Goal: Transaction & Acquisition: Purchase product/service

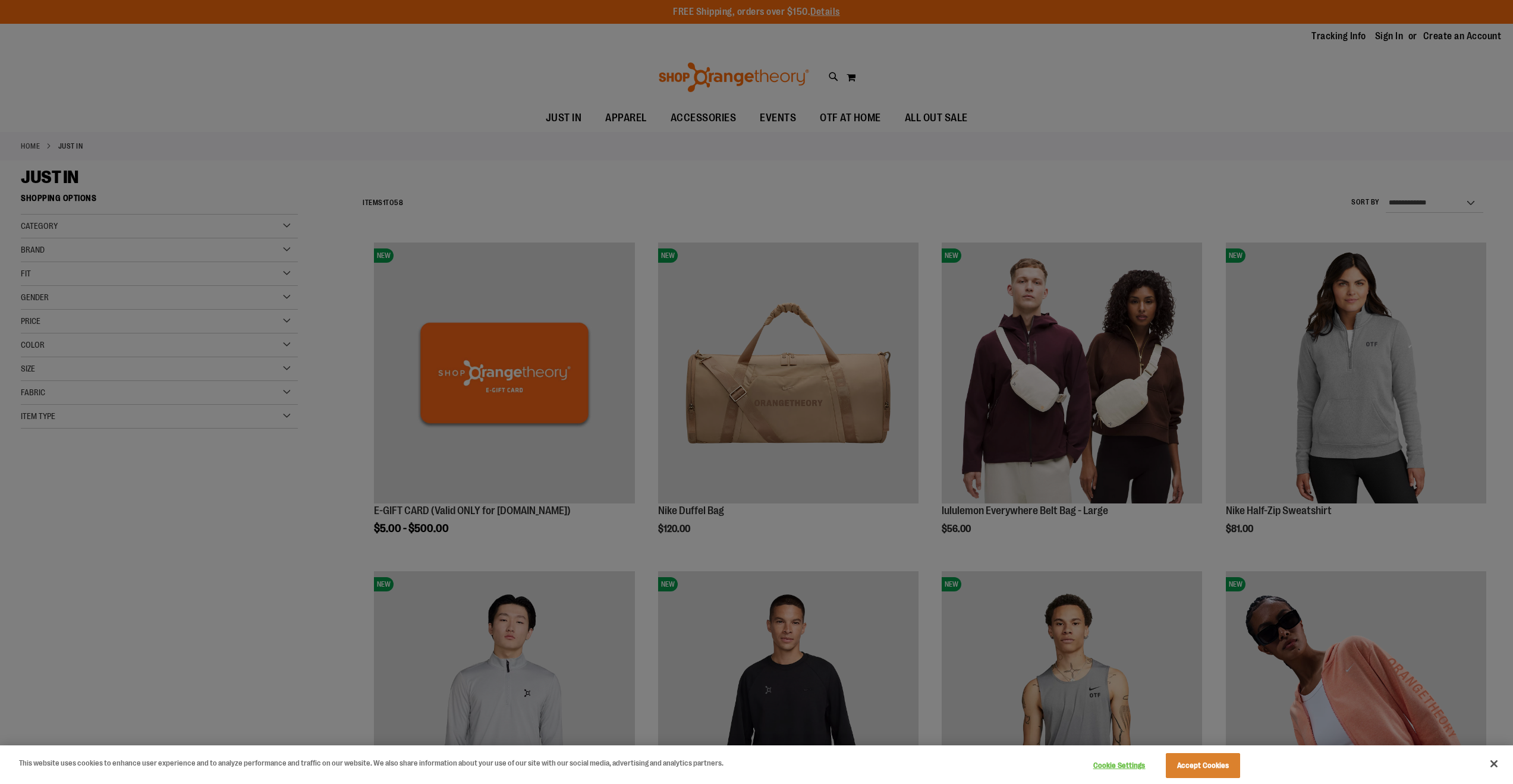
type input "**********"
click at [583, 192] on div at bounding box center [756, 392] width 1513 height 784
click at [1496, 764] on button "Close" at bounding box center [1494, 764] width 26 height 26
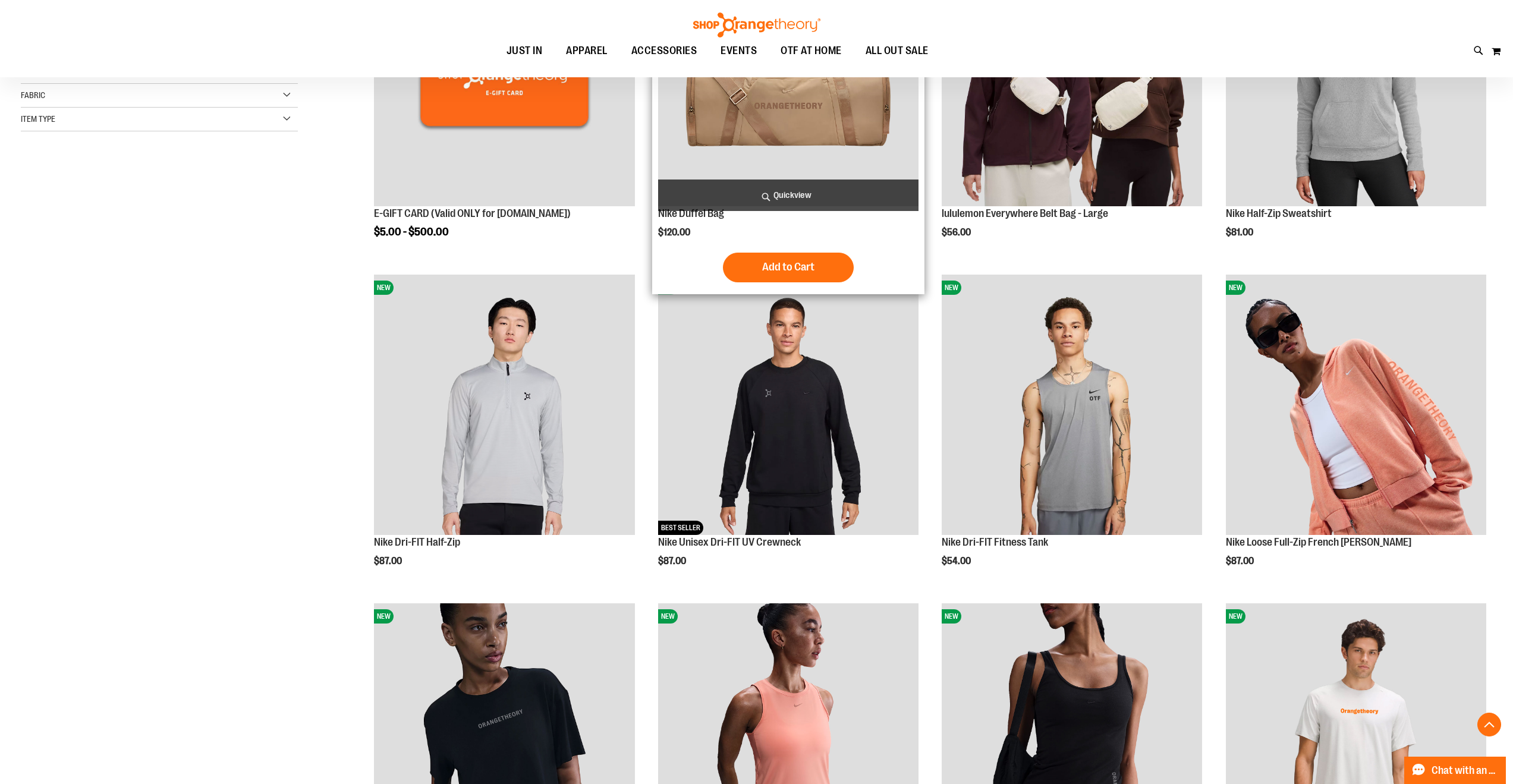
scroll to position [375, 0]
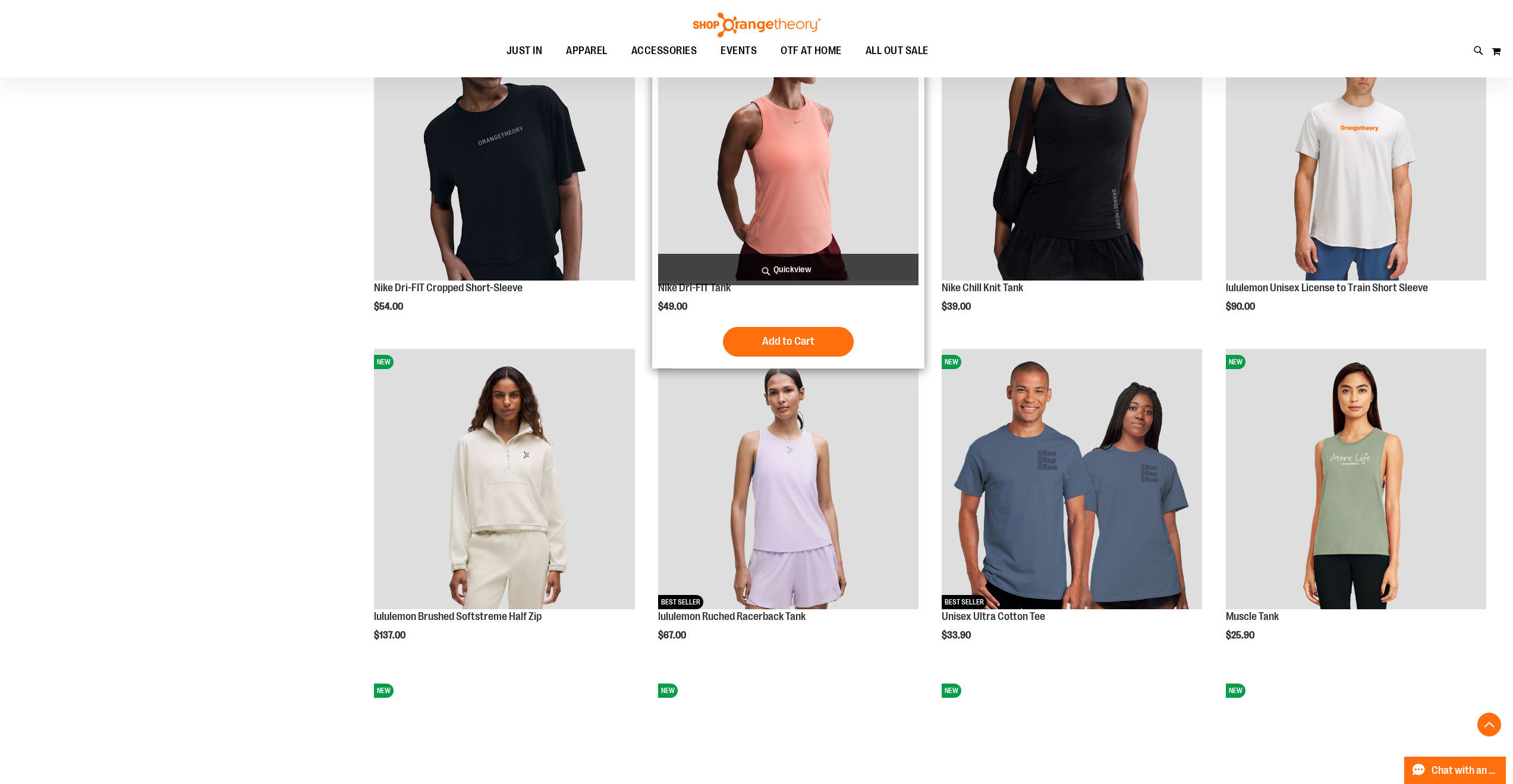
scroll to position [942, 0]
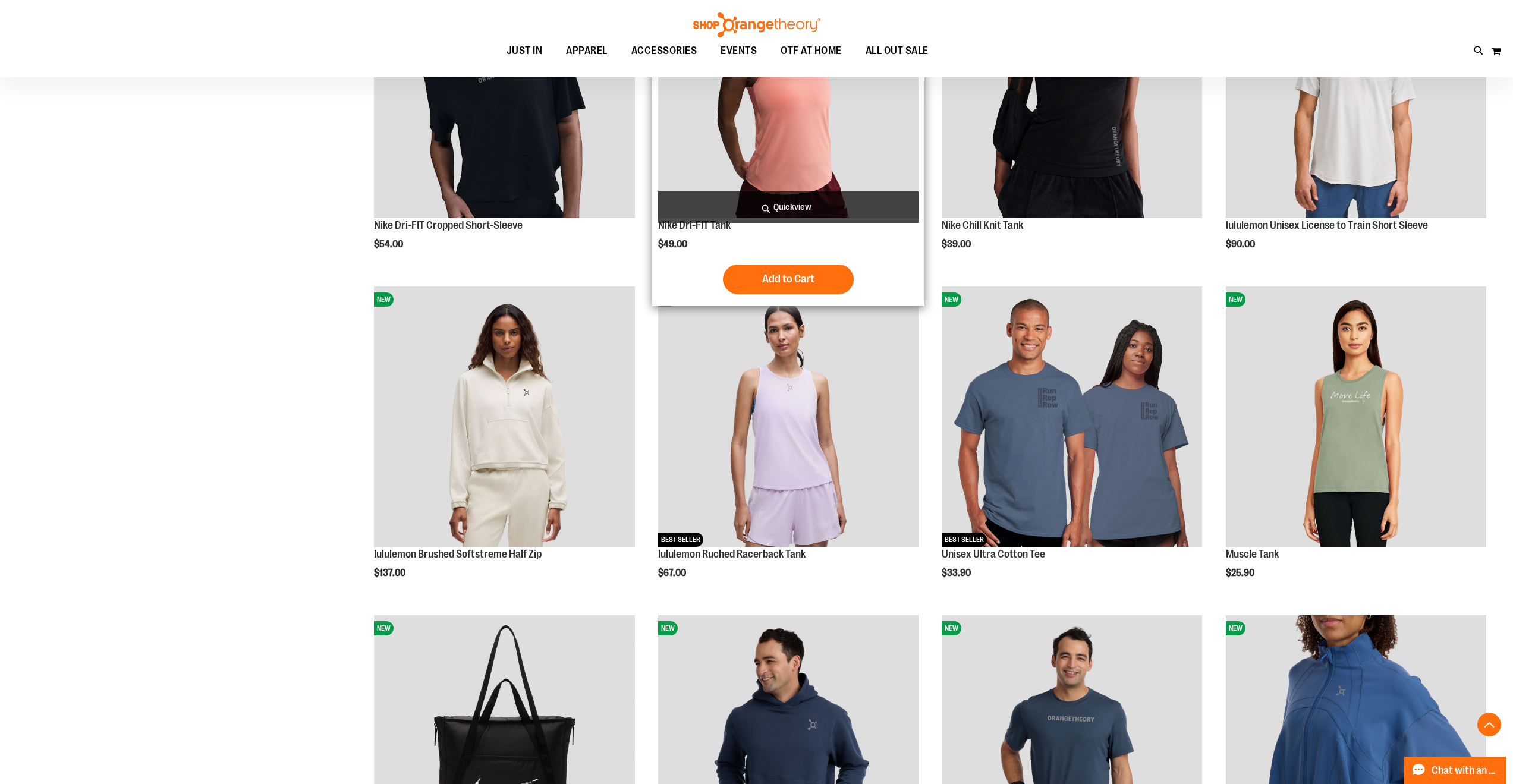
click at [795, 164] on img "product" at bounding box center [788, 88] width 261 height 260
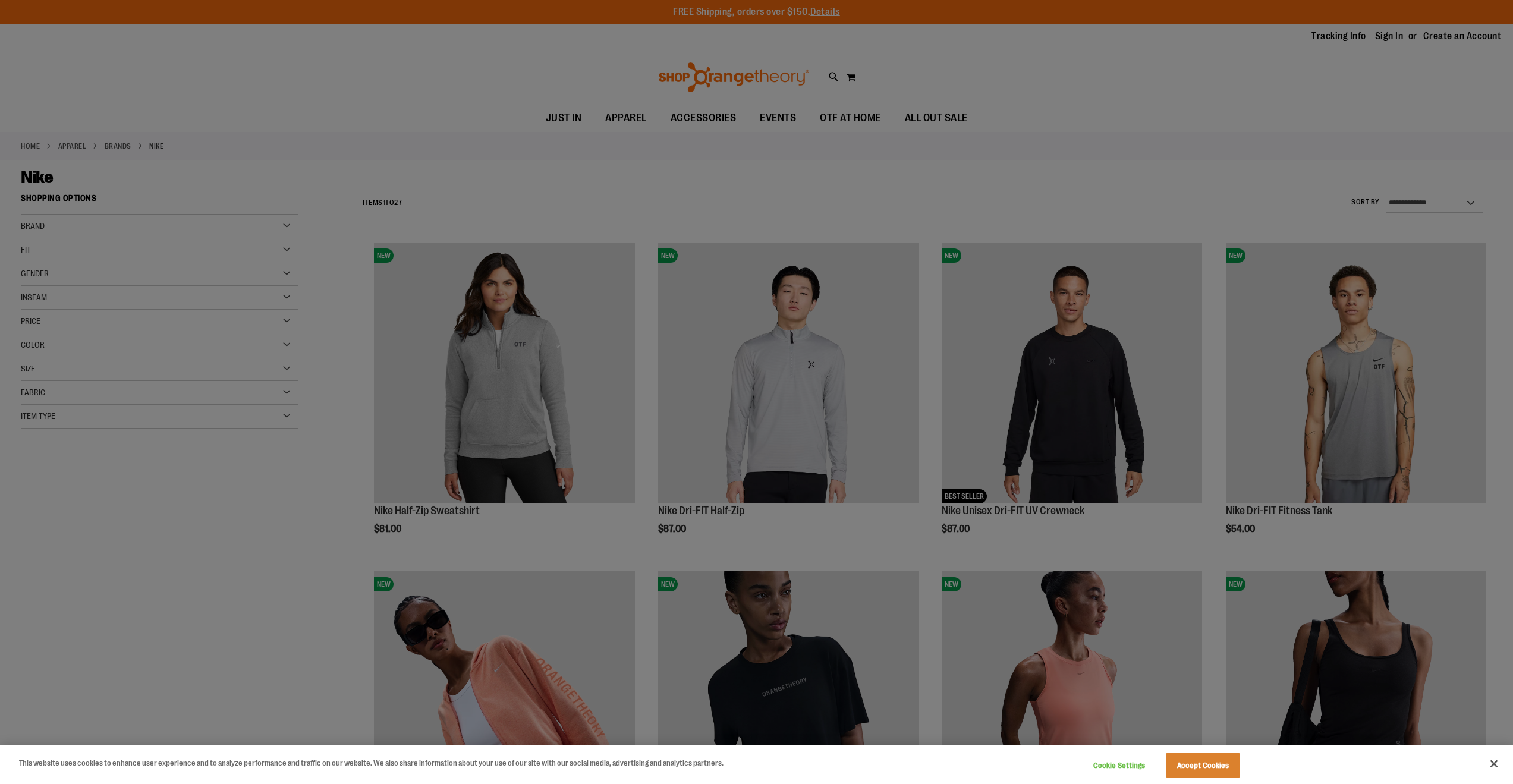
type input "**********"
click at [1496, 761] on button "Close" at bounding box center [1494, 764] width 26 height 26
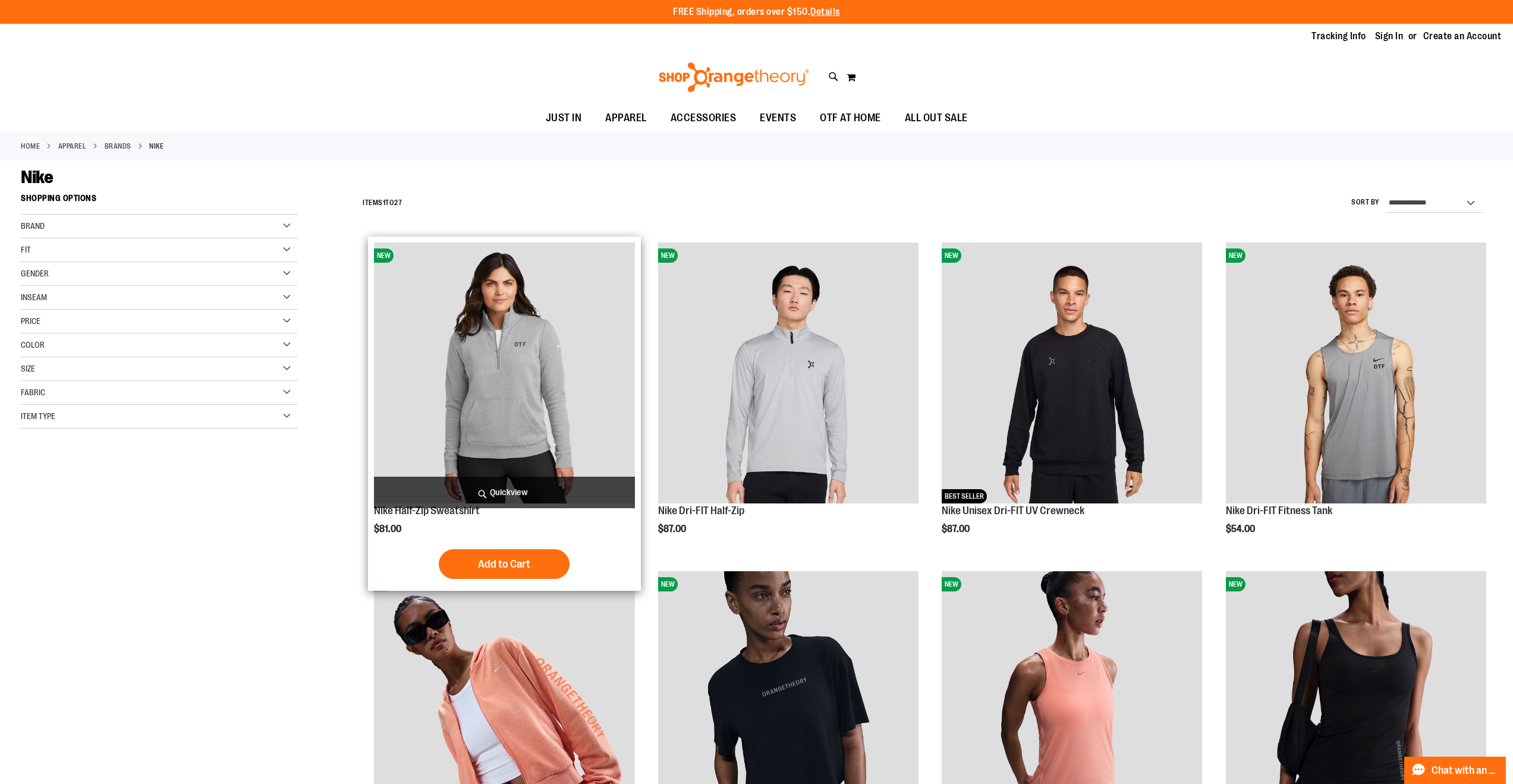
click at [508, 351] on img "product" at bounding box center [504, 372] width 261 height 260
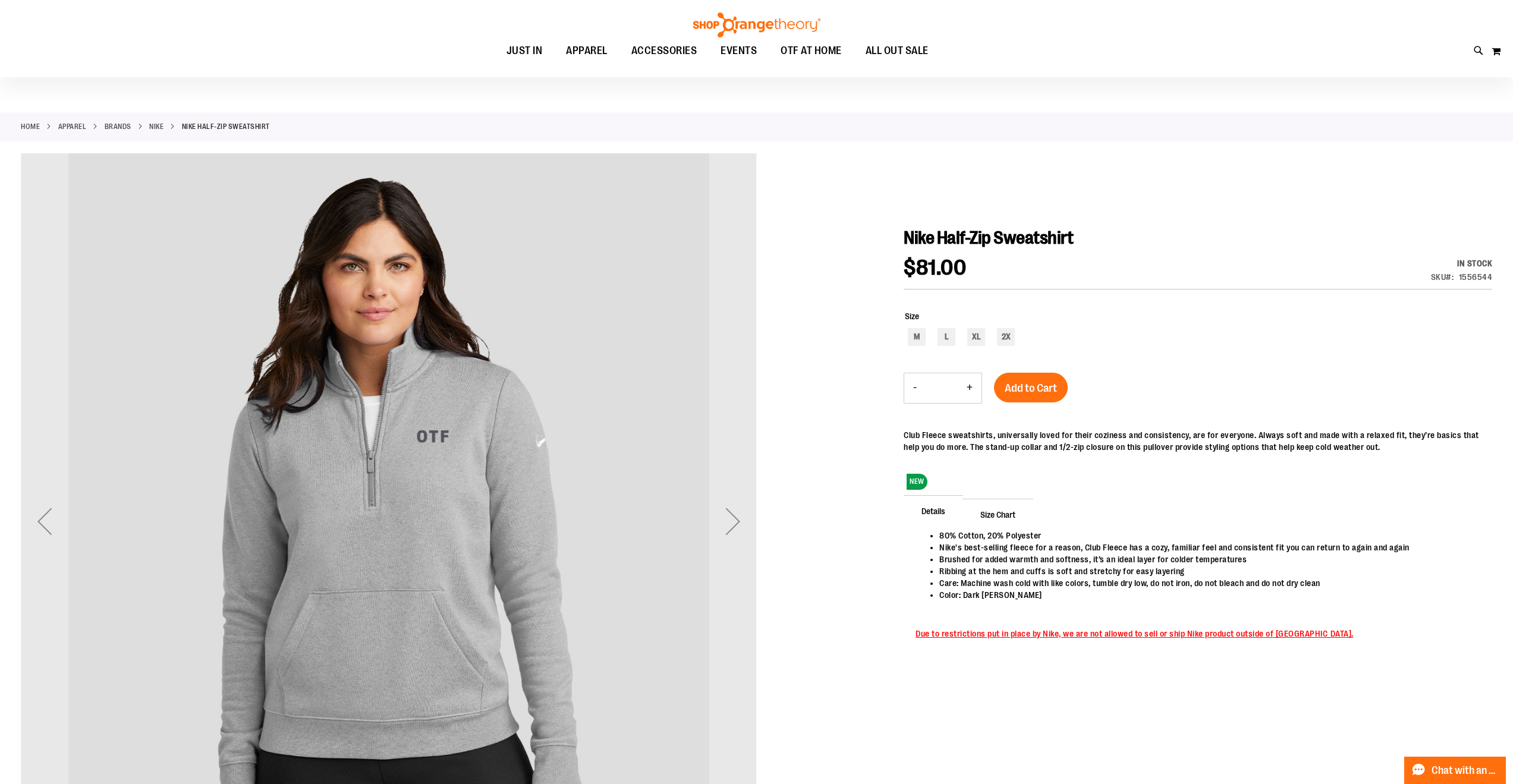
scroll to position [123, 0]
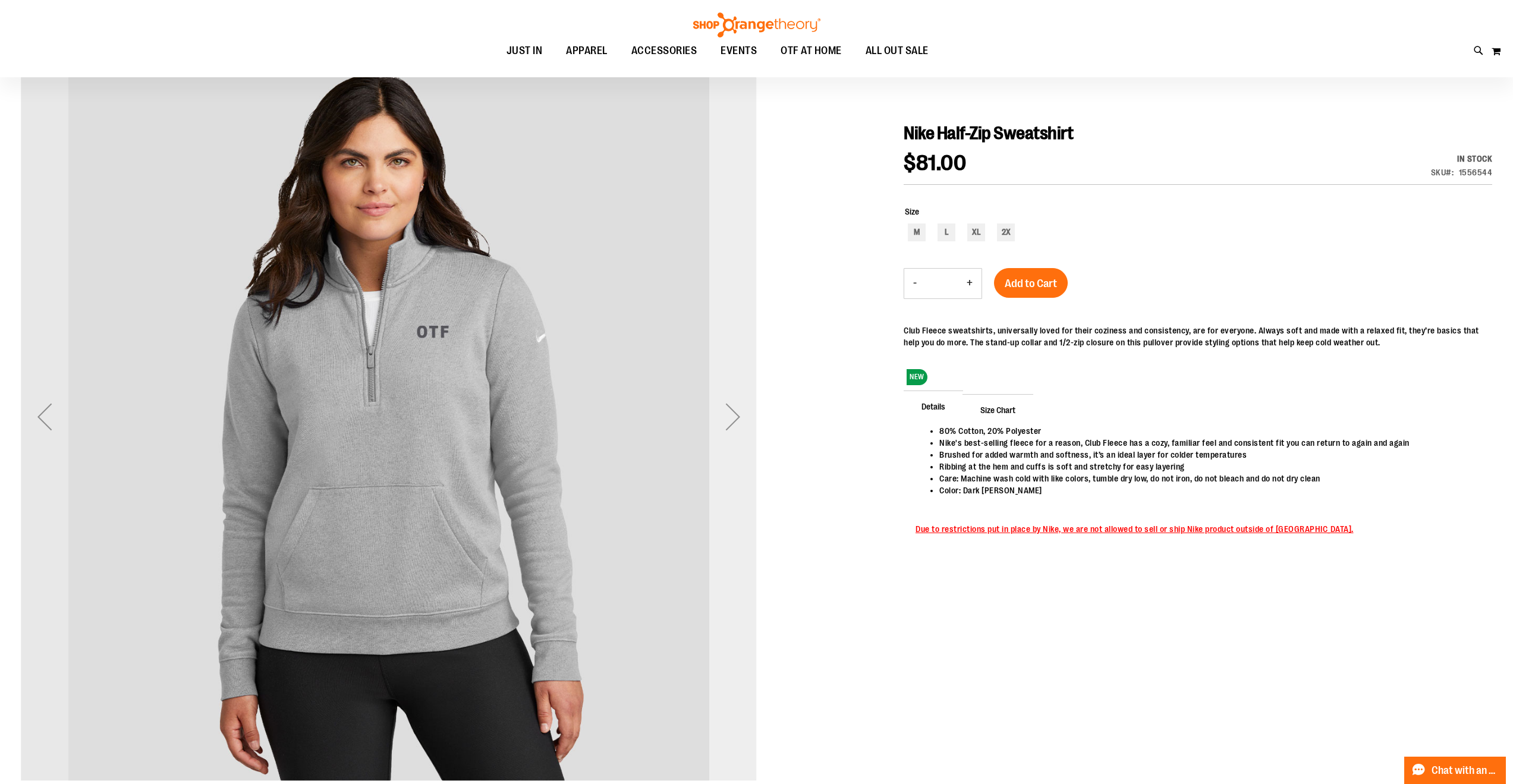
type input "**********"
click at [735, 417] on div "Next" at bounding box center [733, 416] width 47 height 47
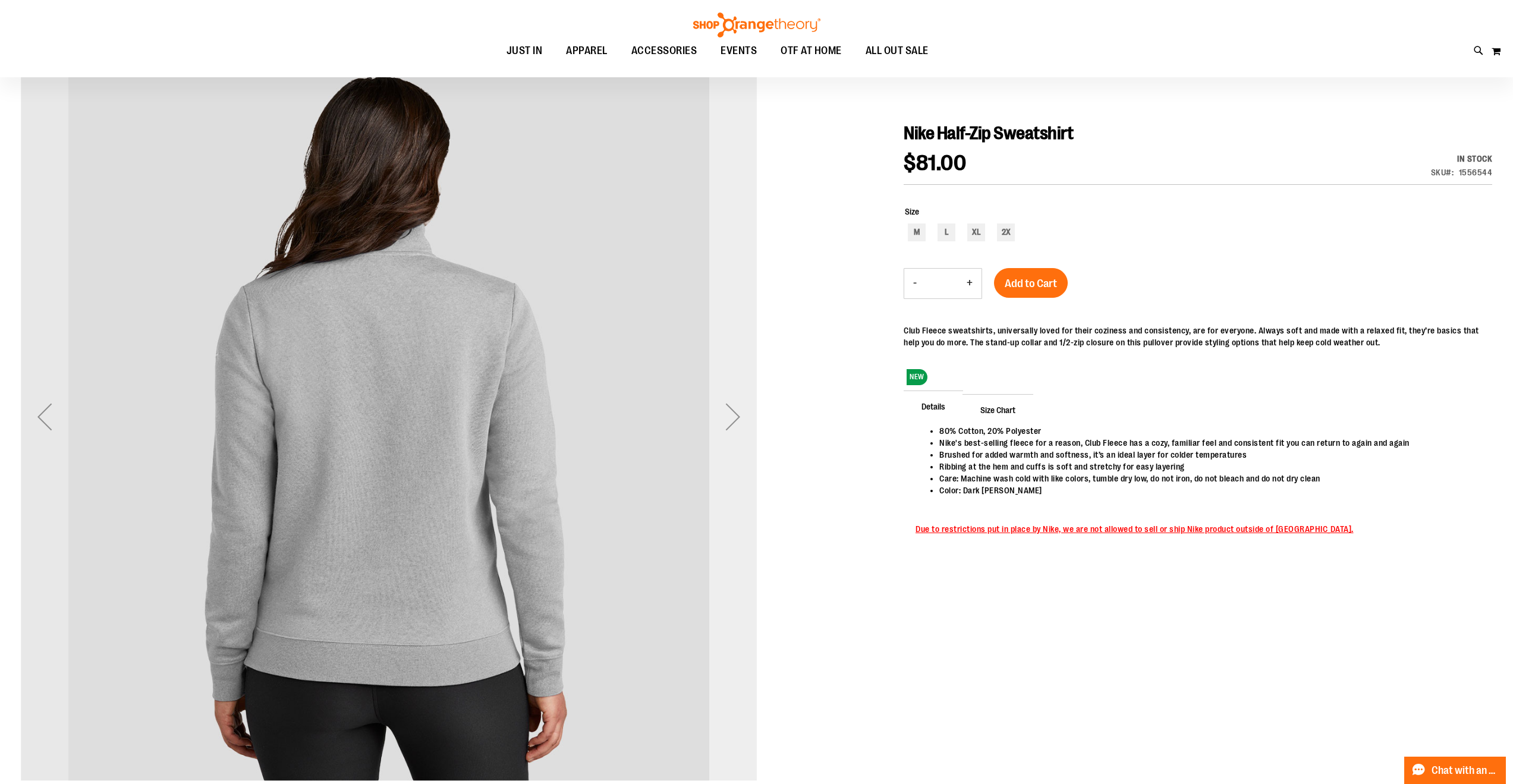
click at [735, 417] on div "Next" at bounding box center [733, 416] width 47 height 47
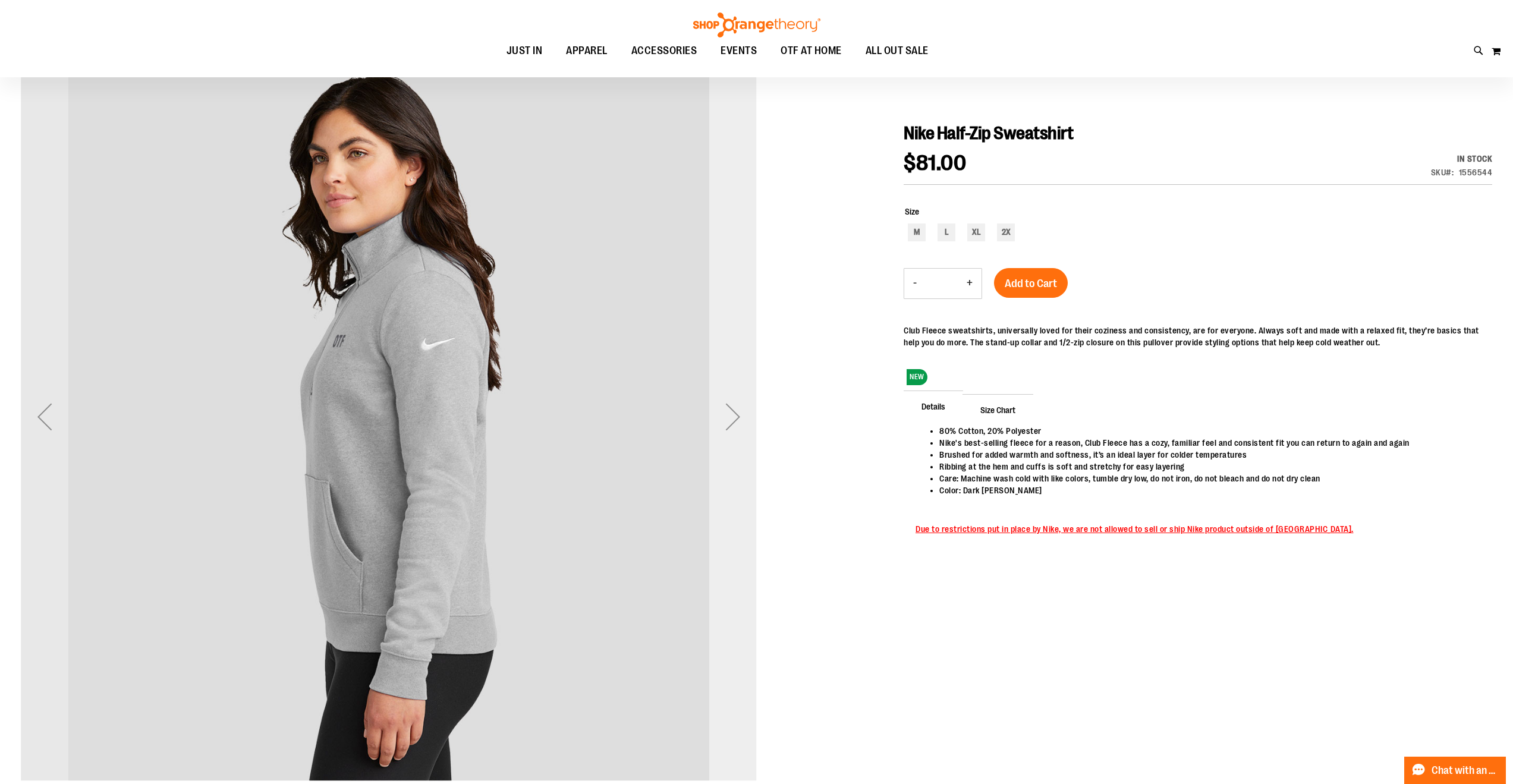
click at [734, 416] on div "Next" at bounding box center [733, 416] width 47 height 47
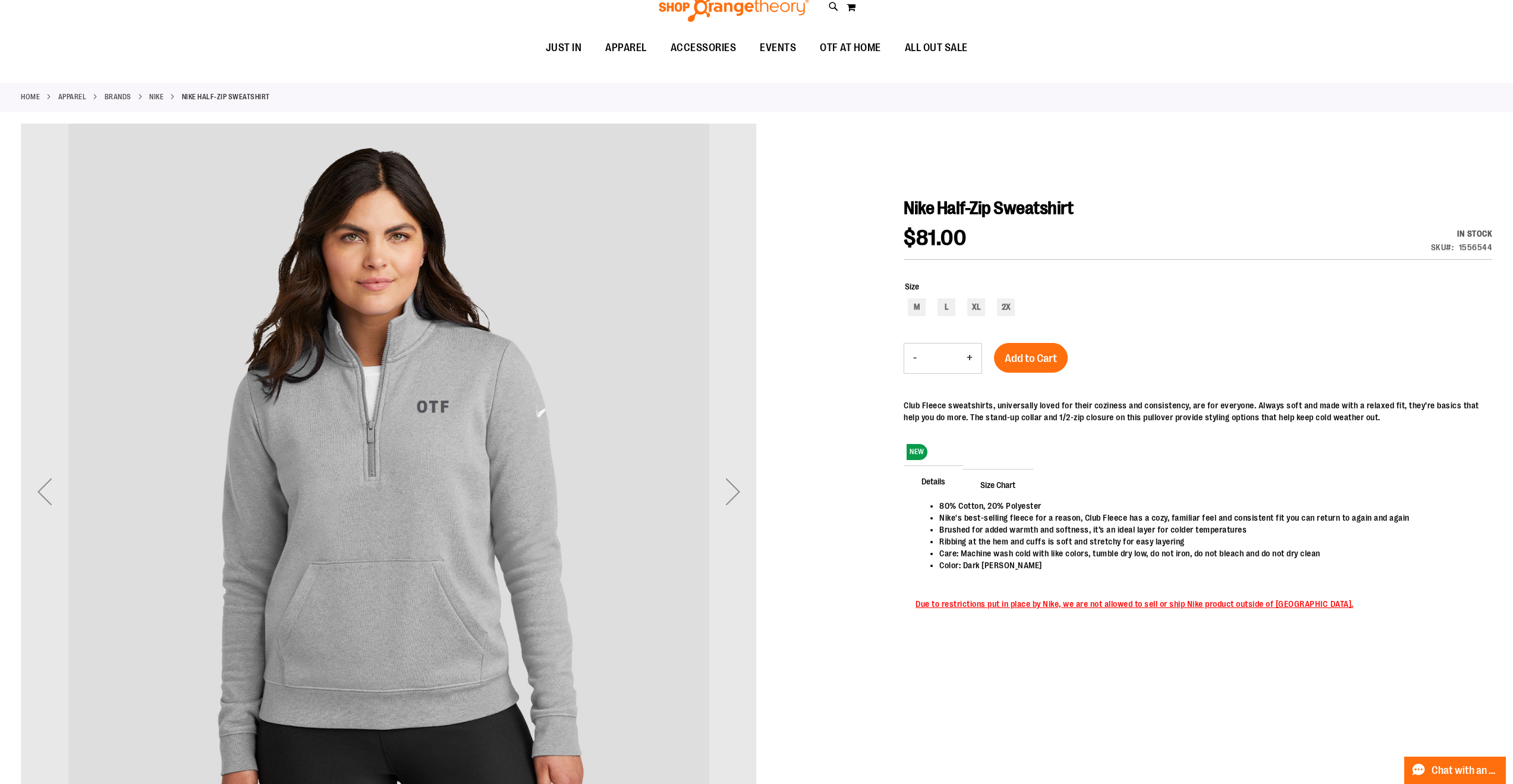
scroll to position [0, 0]
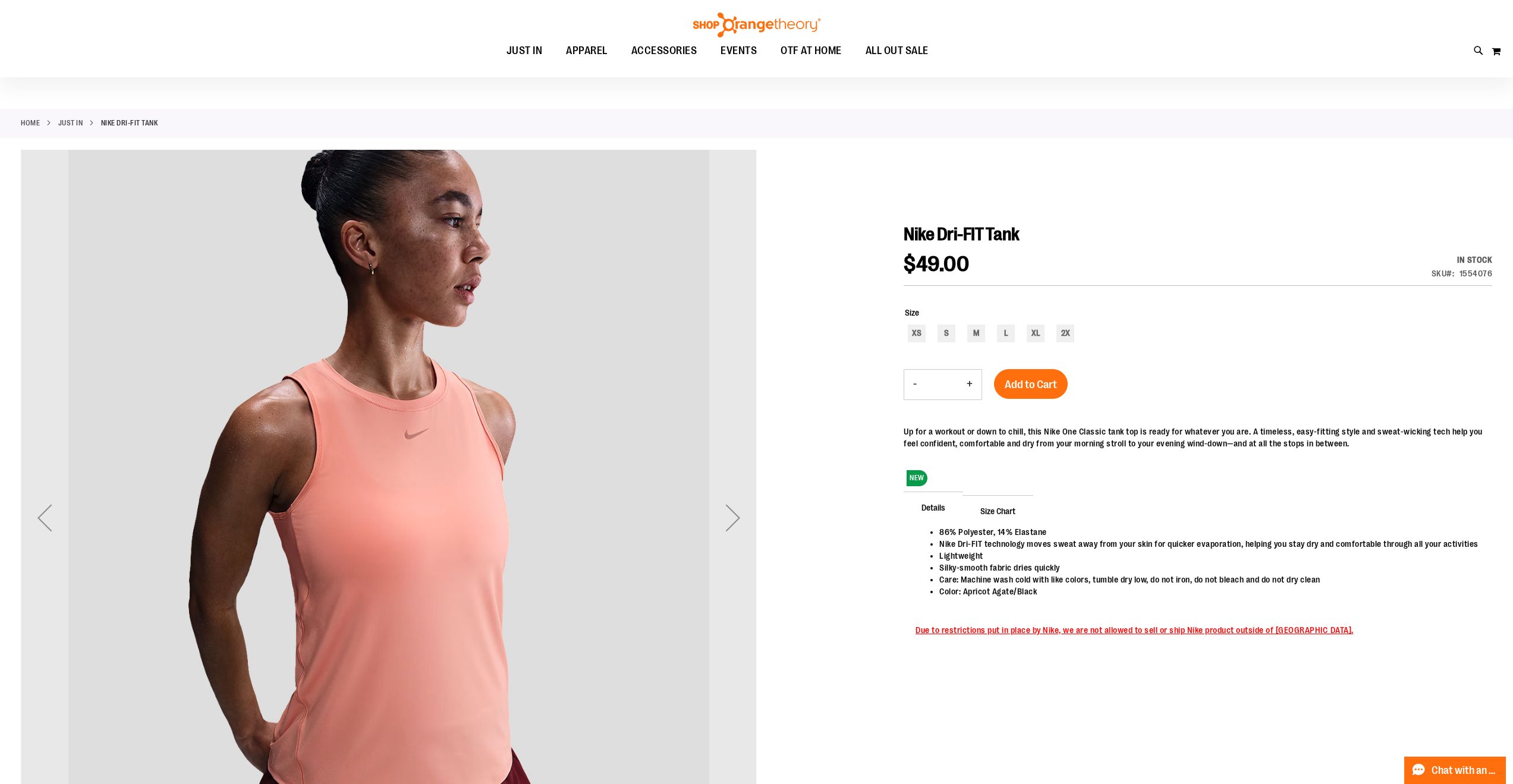
scroll to position [264, 0]
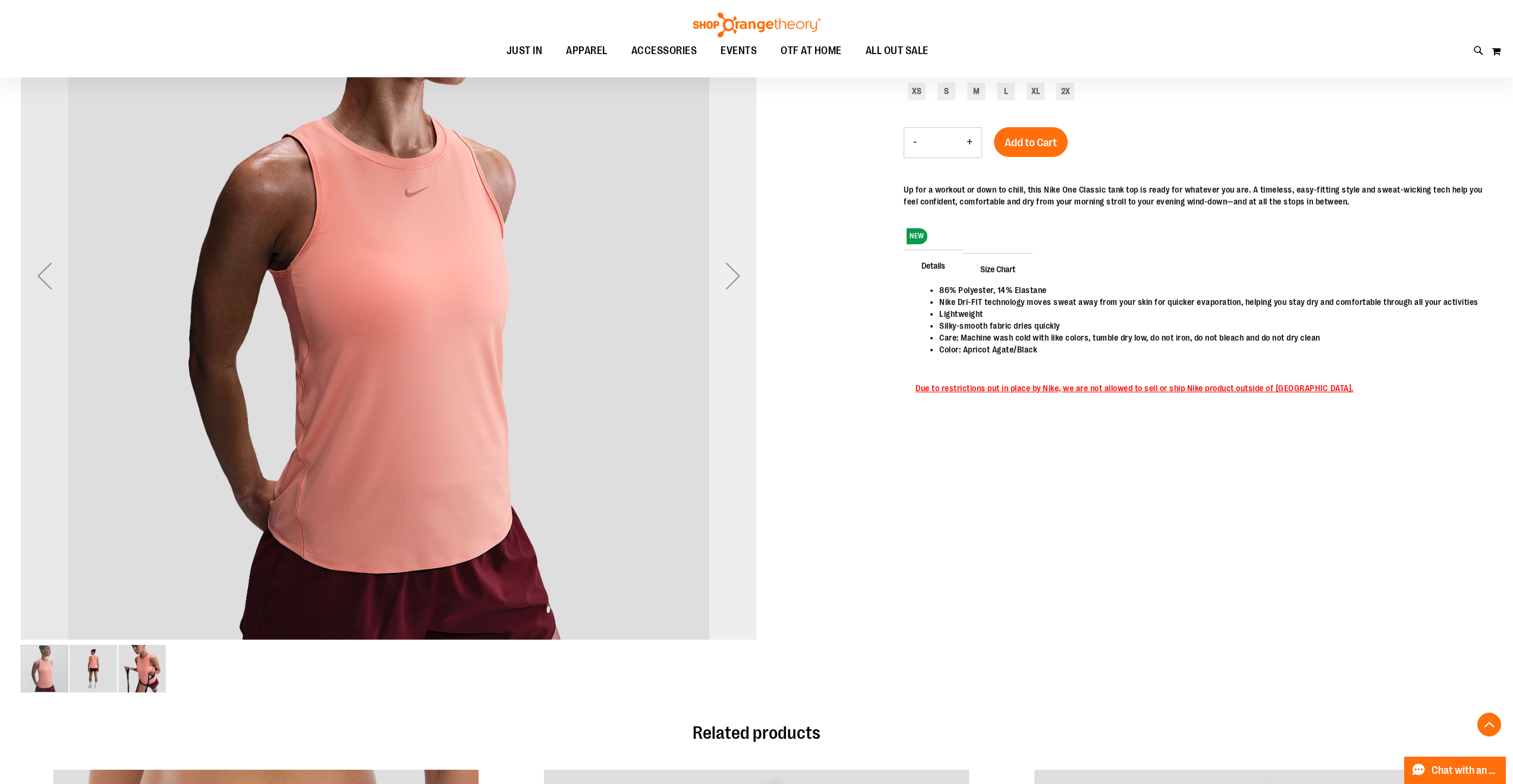
type input "**********"
click at [722, 277] on div "Next" at bounding box center [733, 275] width 47 height 47
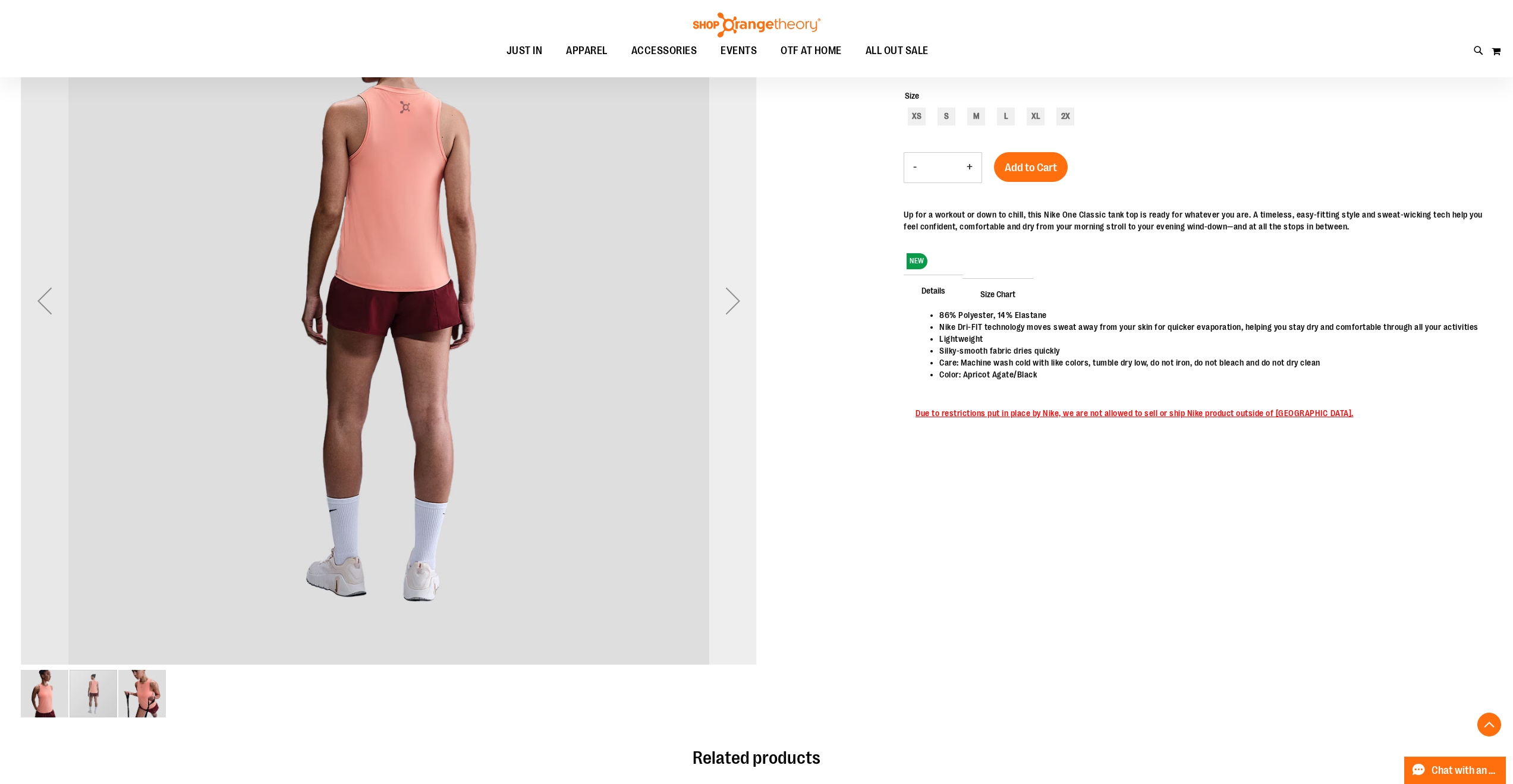
scroll to position [227, 0]
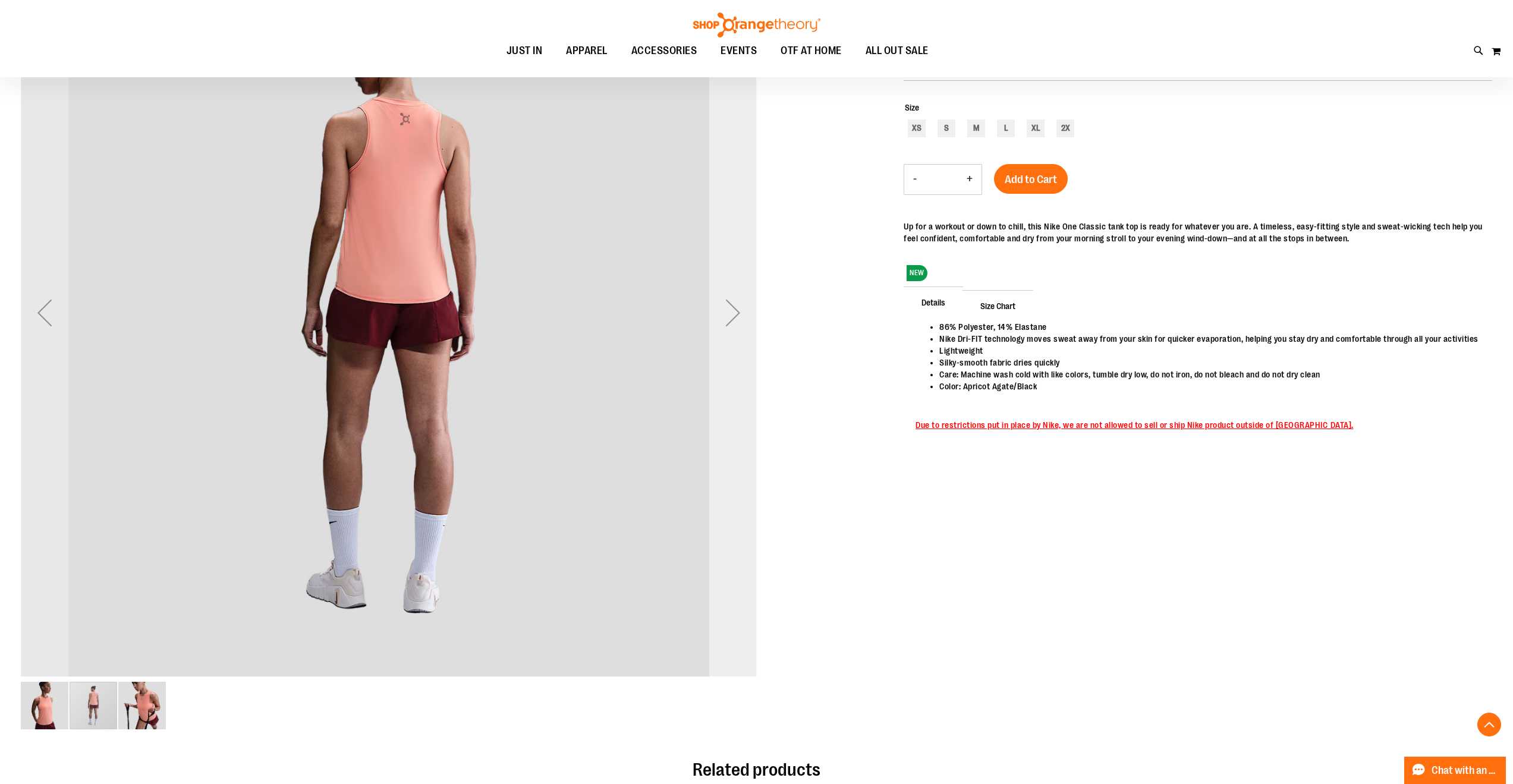
click at [727, 304] on div "Next" at bounding box center [733, 312] width 47 height 47
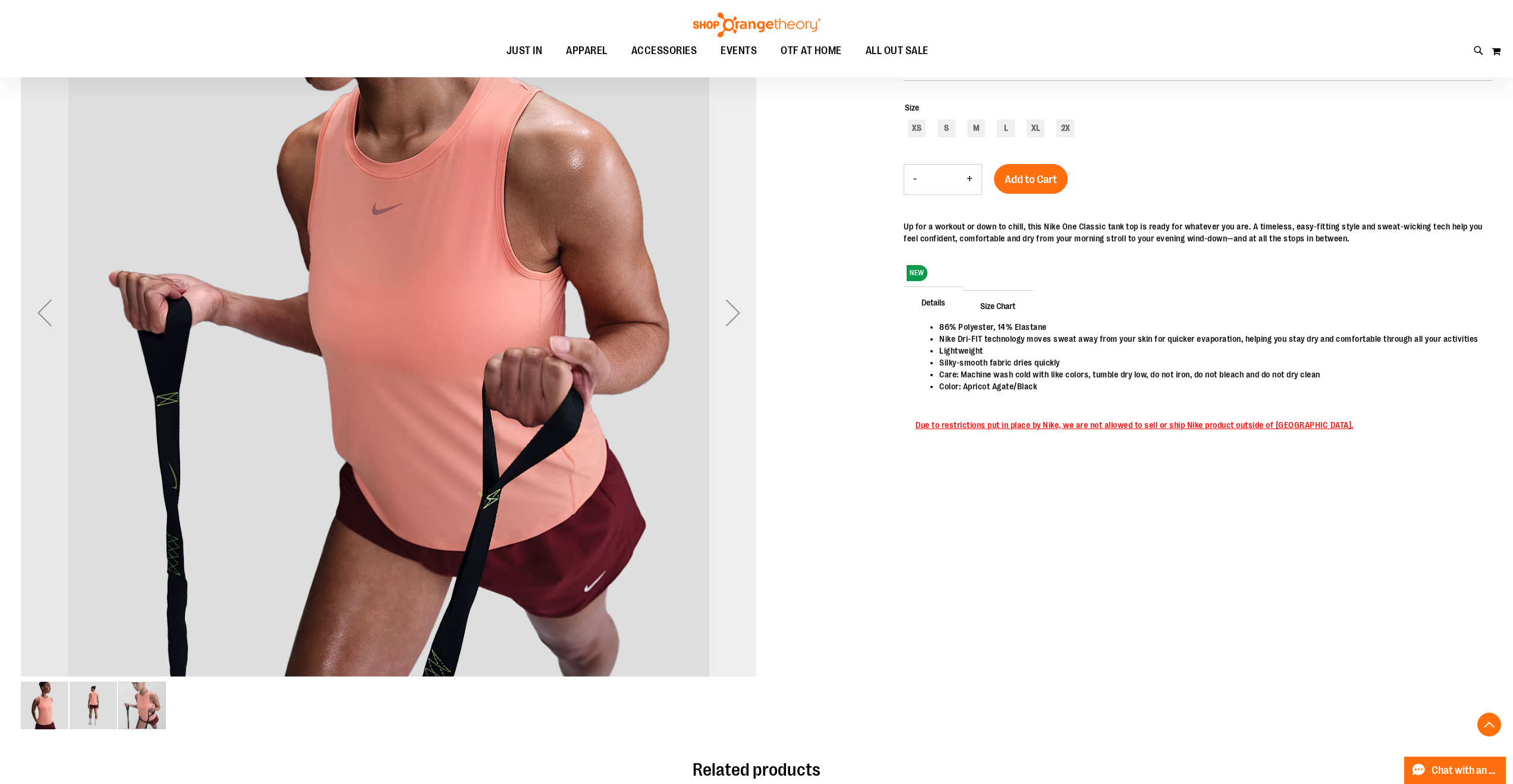
click at [730, 312] on div "Next" at bounding box center [733, 312] width 47 height 47
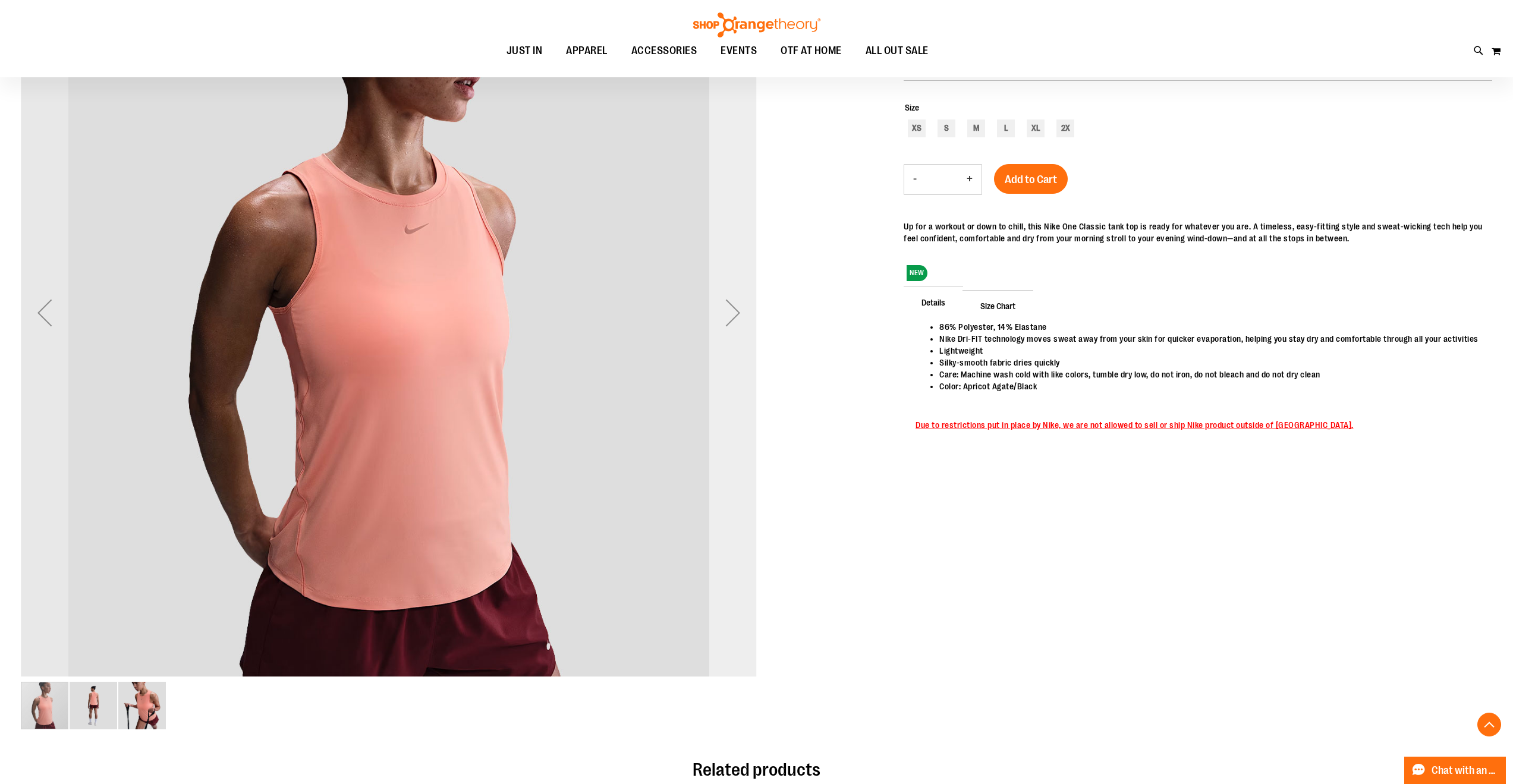
click at [730, 312] on div "Next" at bounding box center [733, 312] width 47 height 47
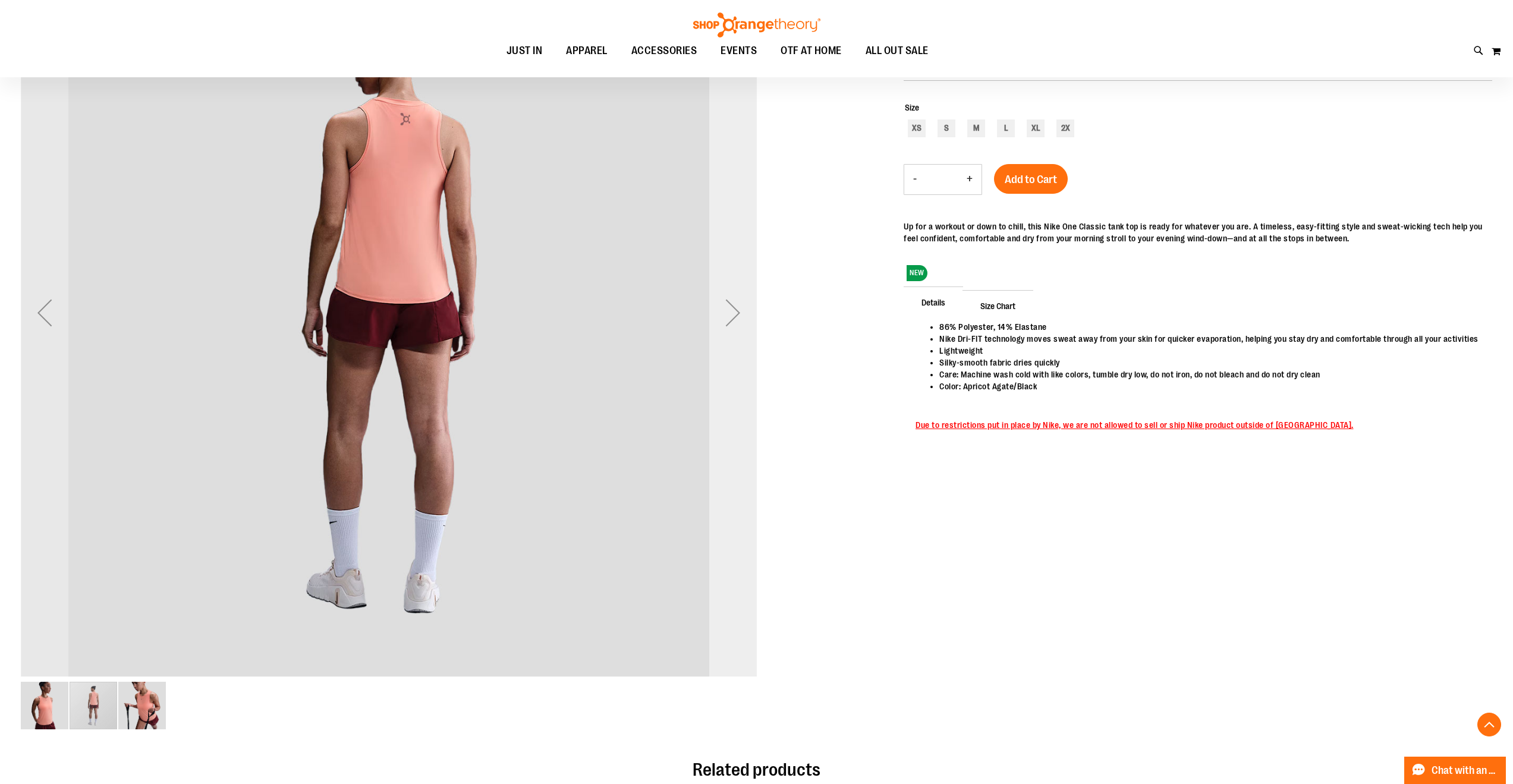
click at [730, 312] on div "Next" at bounding box center [733, 312] width 47 height 47
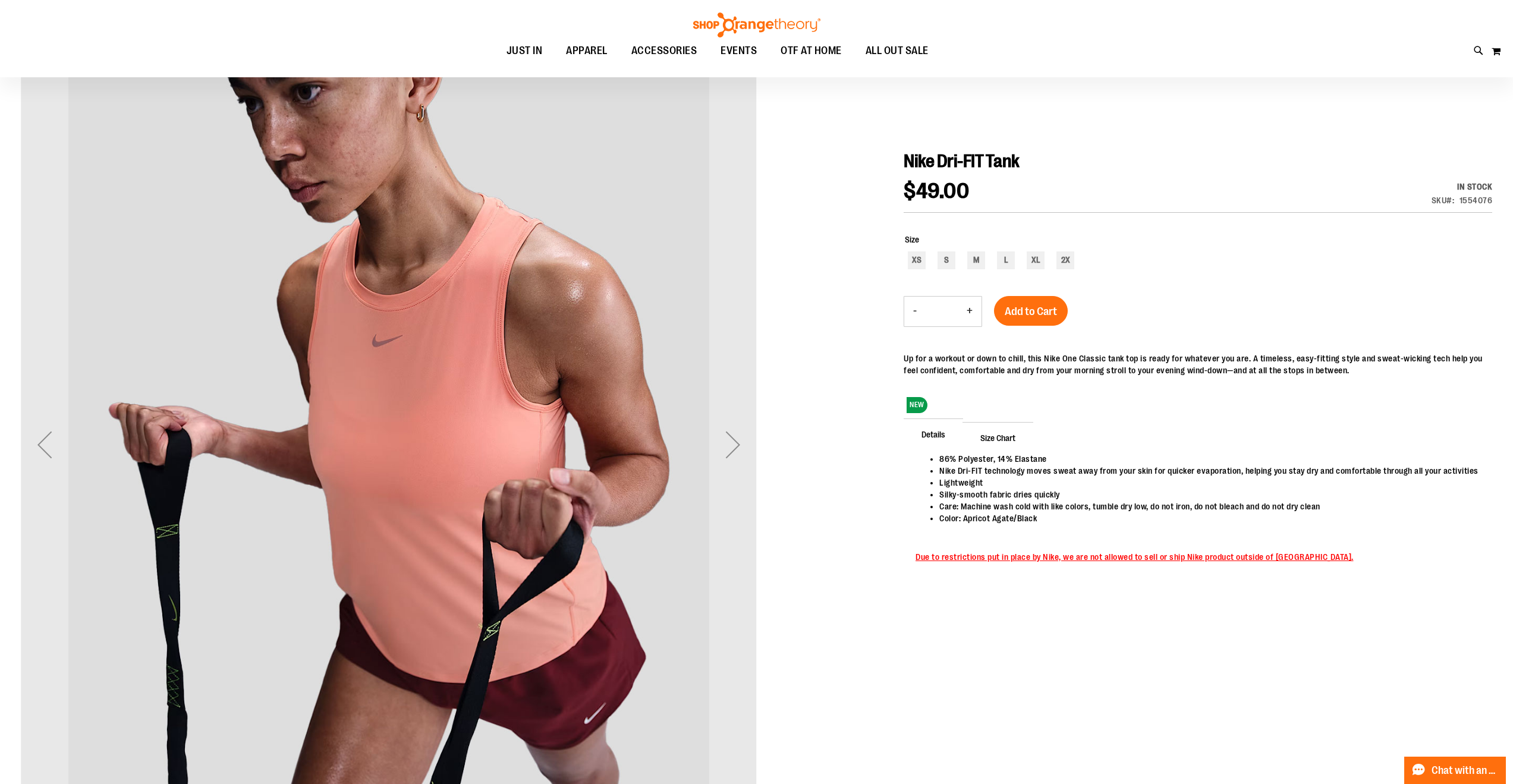
scroll to position [36, 0]
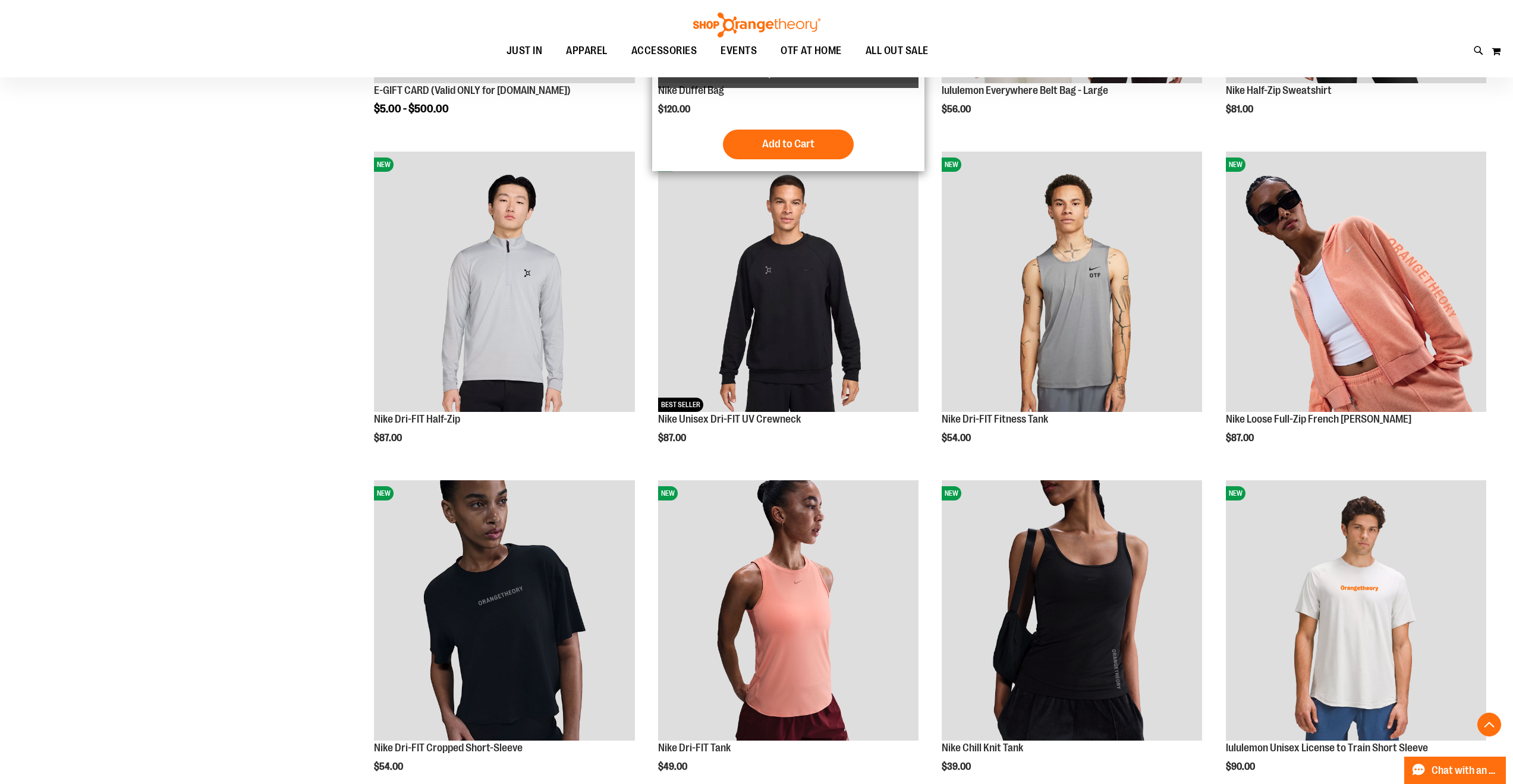
scroll to position [668, 0]
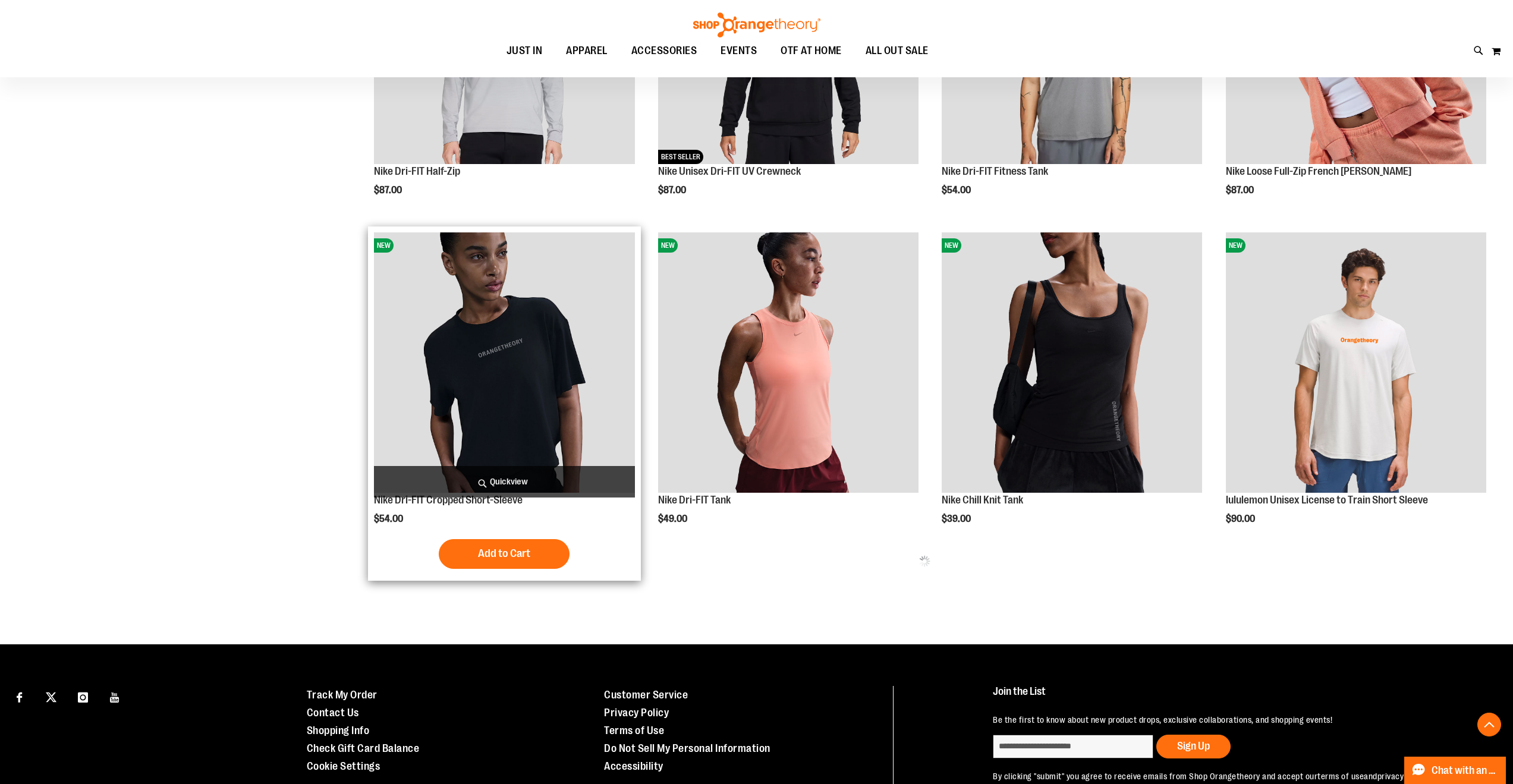
type input "**********"
click at [505, 333] on img "product" at bounding box center [504, 362] width 261 height 260
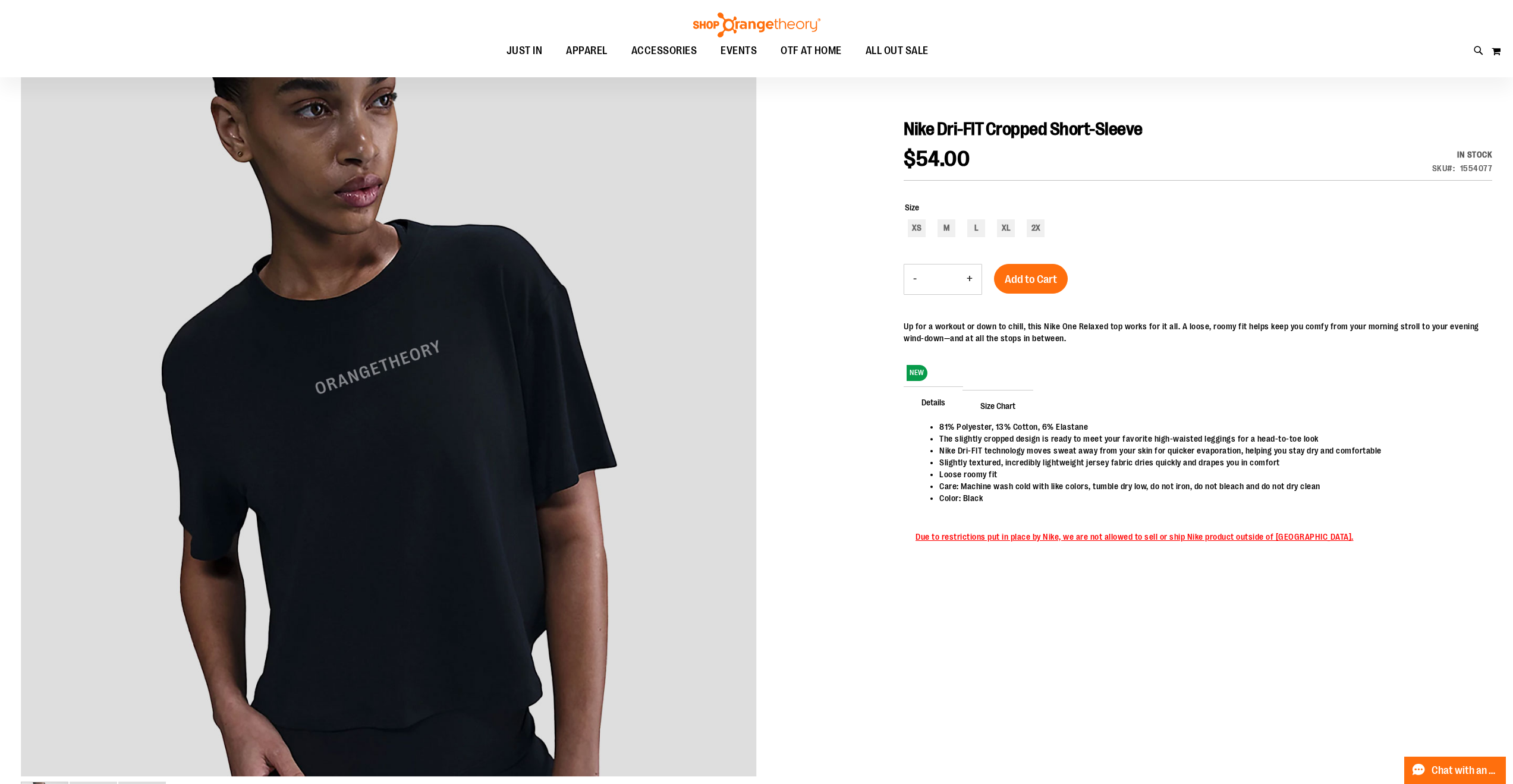
scroll to position [136, 0]
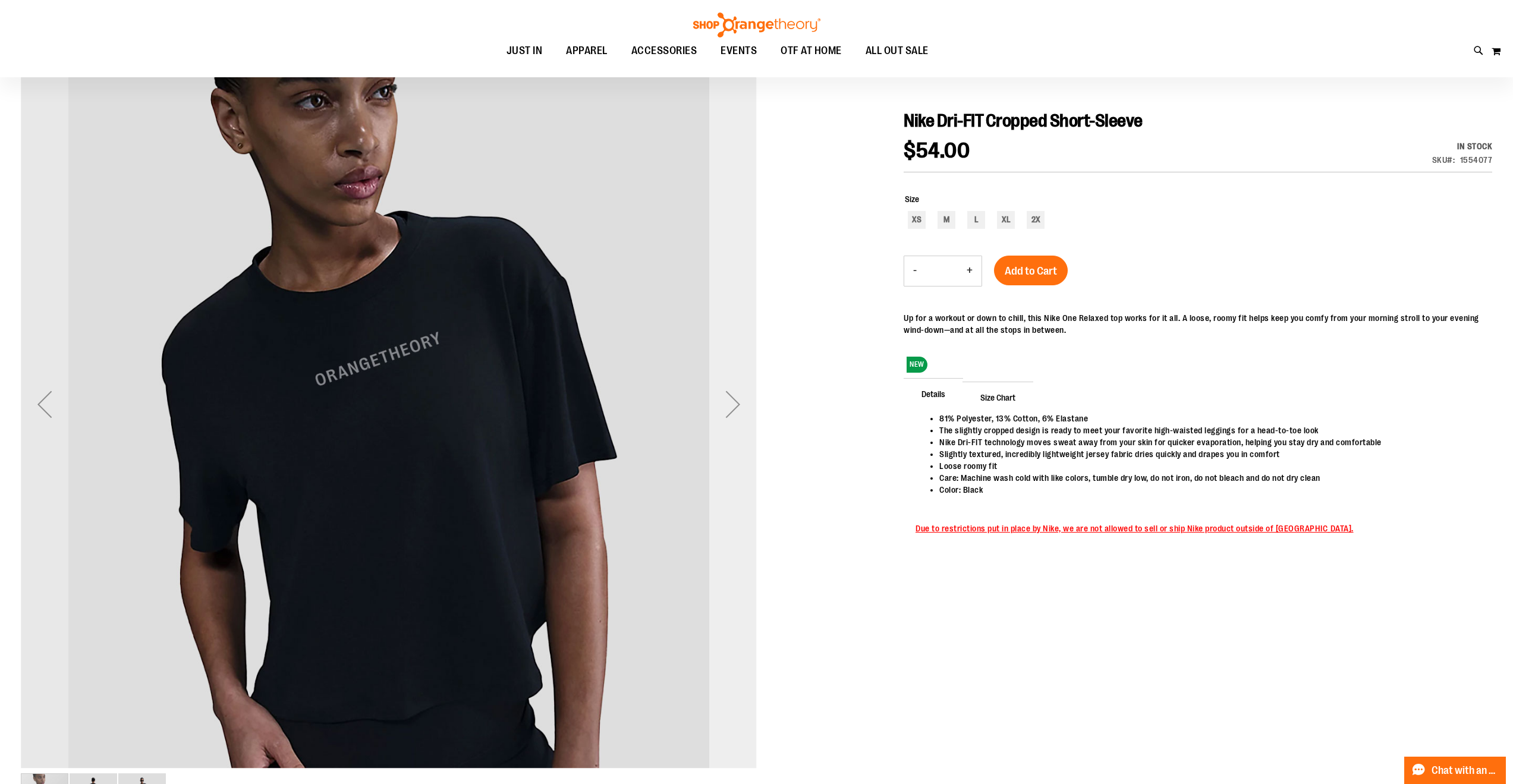
type input "**********"
click at [737, 353] on div "Next" at bounding box center [733, 404] width 47 height 736
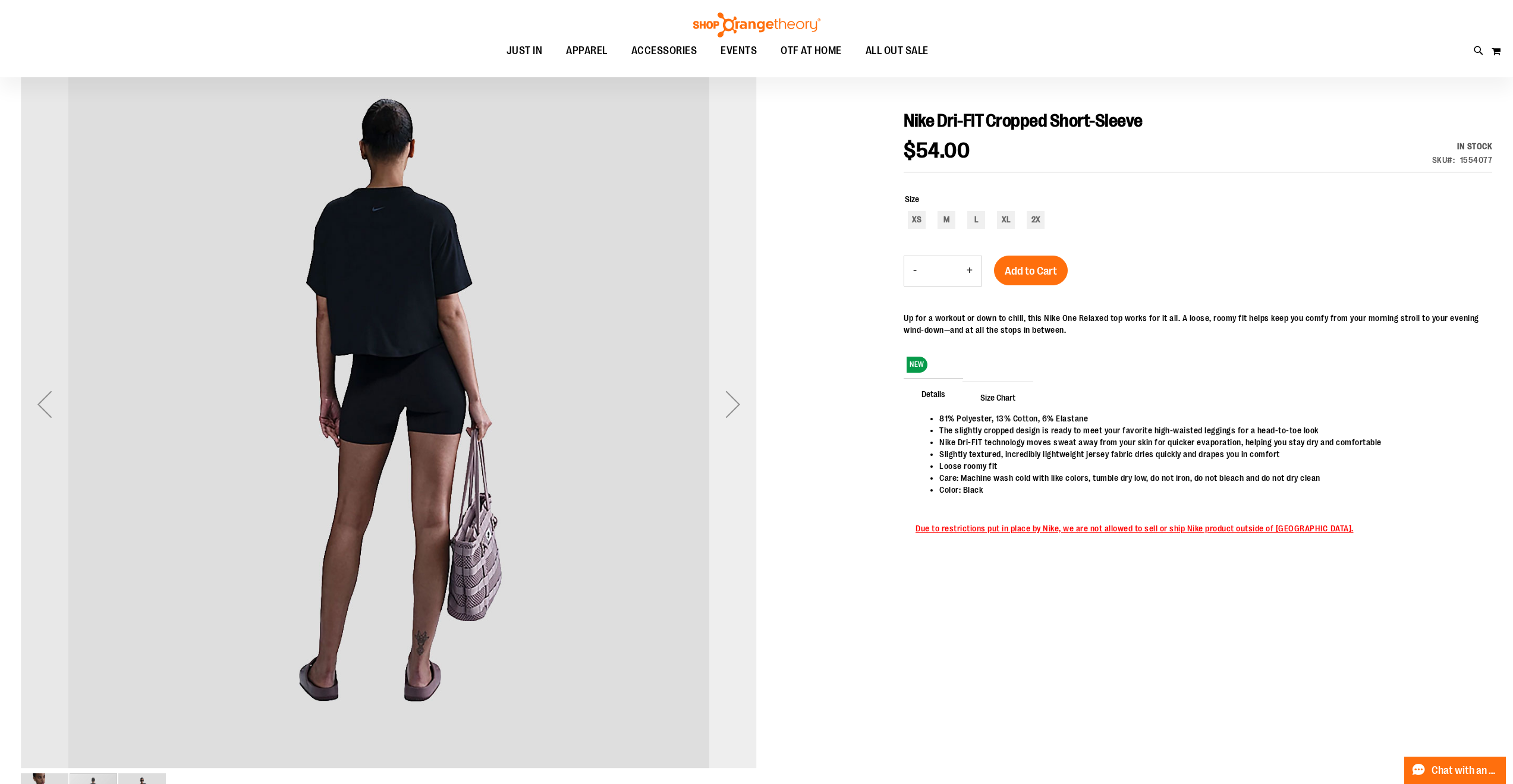
click at [737, 353] on div "Next" at bounding box center [733, 404] width 47 height 736
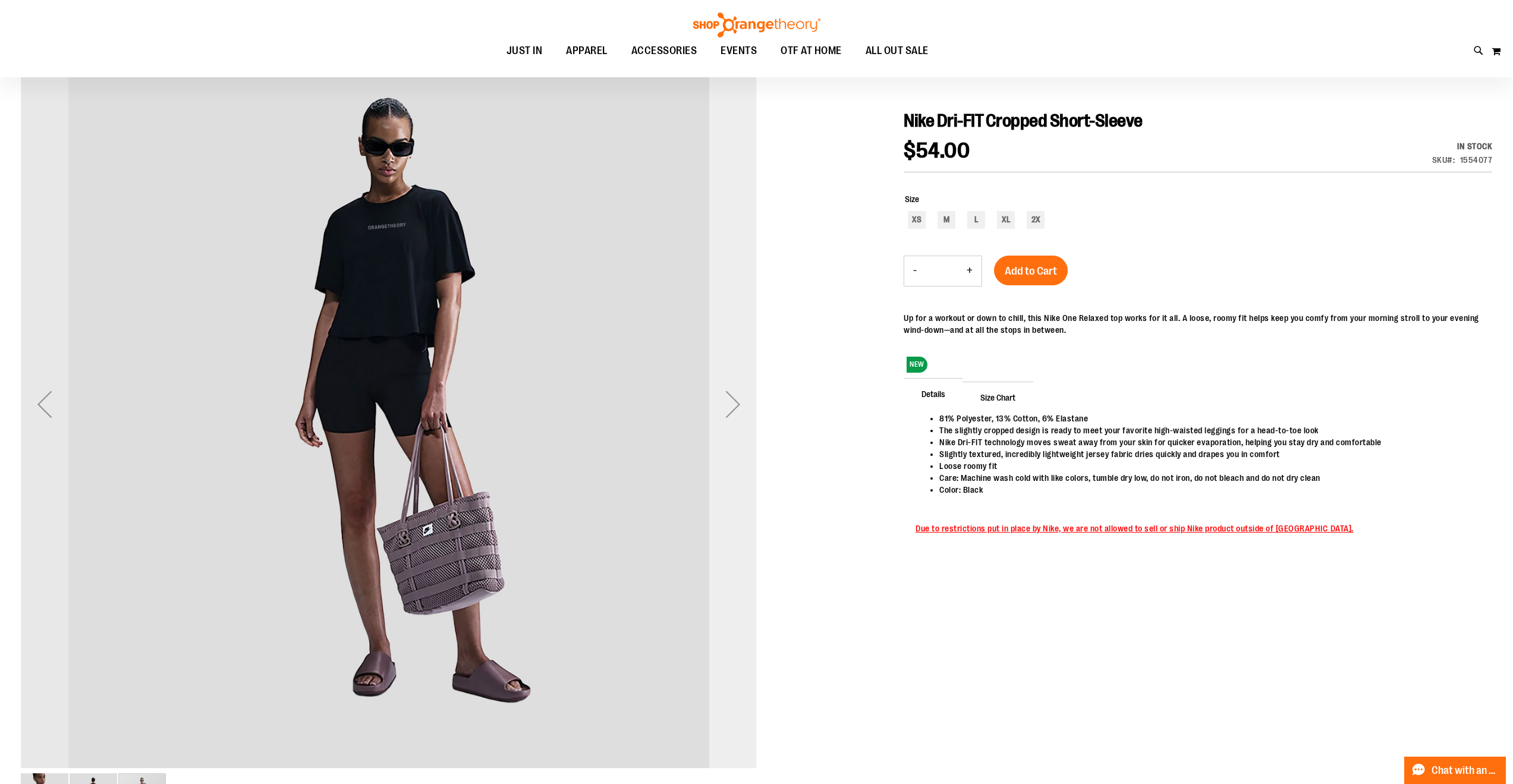
click at [737, 353] on div "Next" at bounding box center [733, 404] width 47 height 736
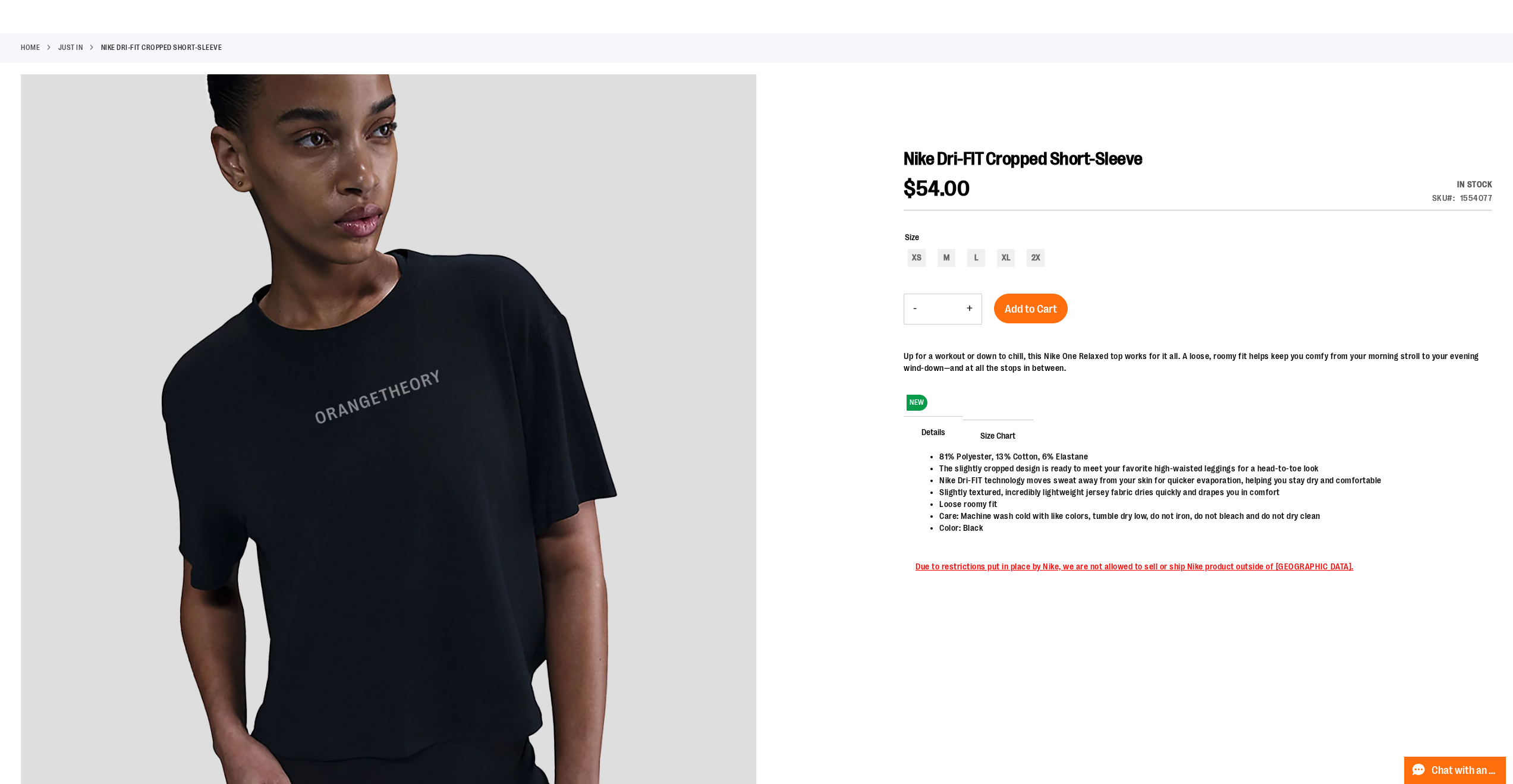
scroll to position [0, 0]
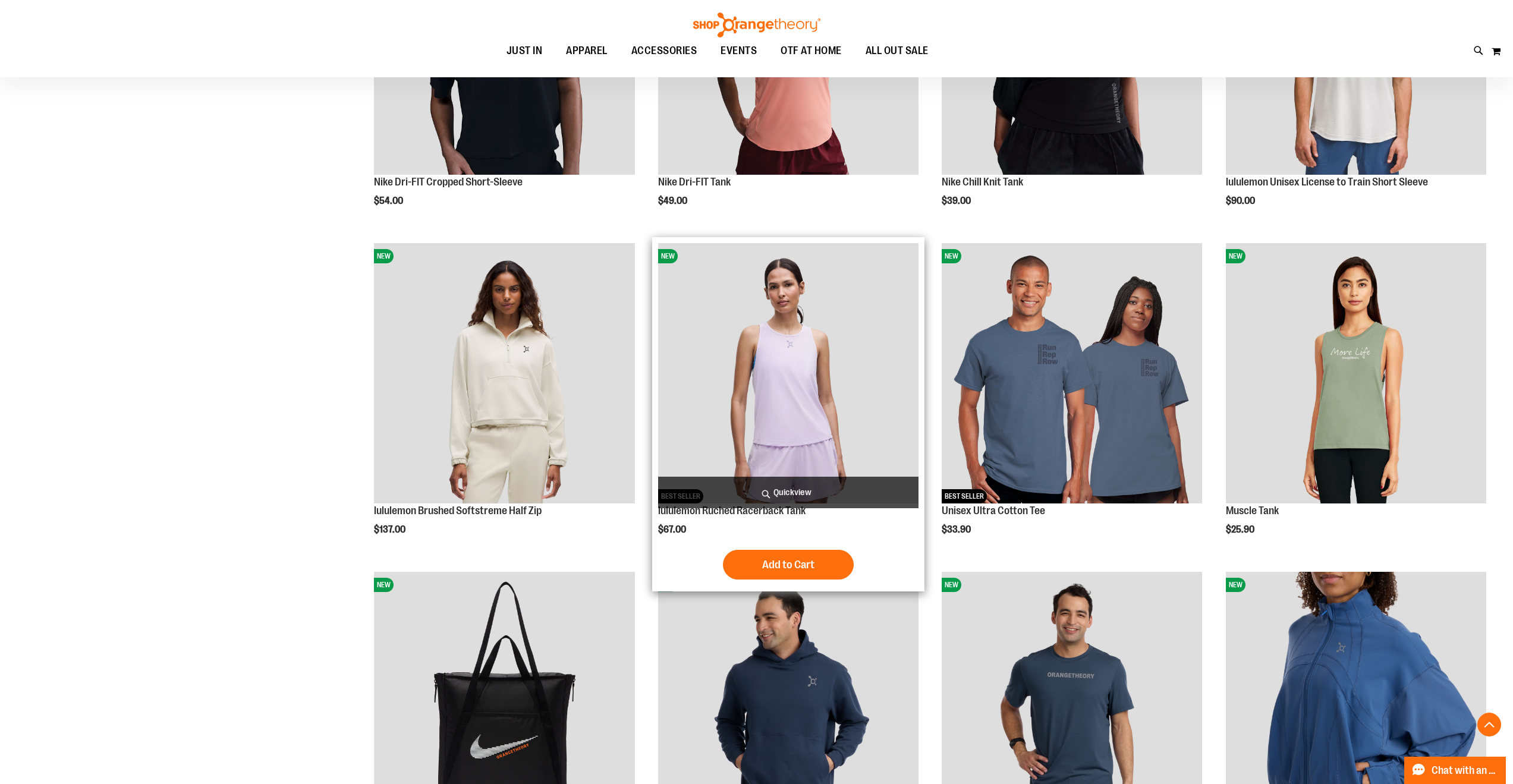
scroll to position [1082, 0]
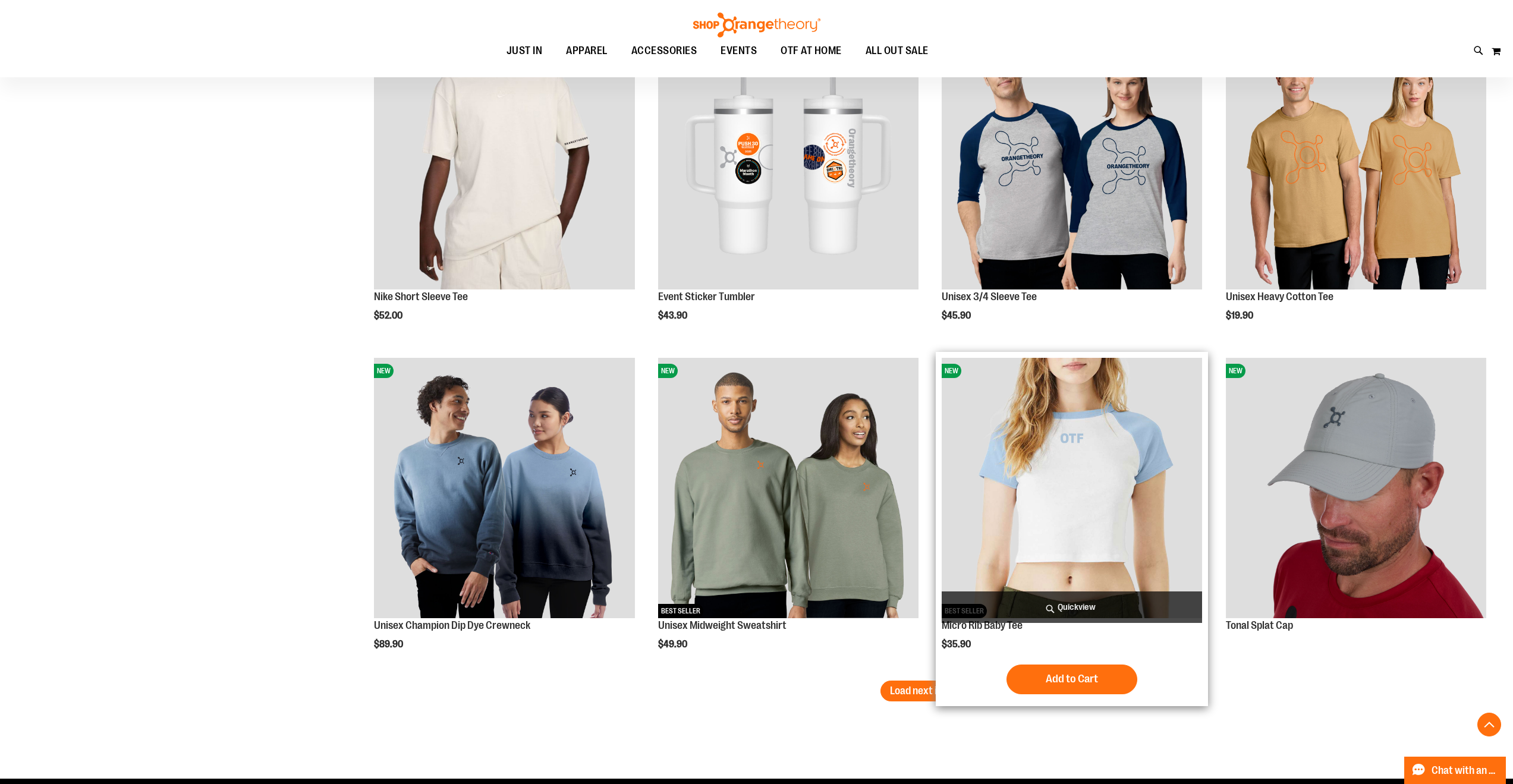
scroll to position [2392, 0]
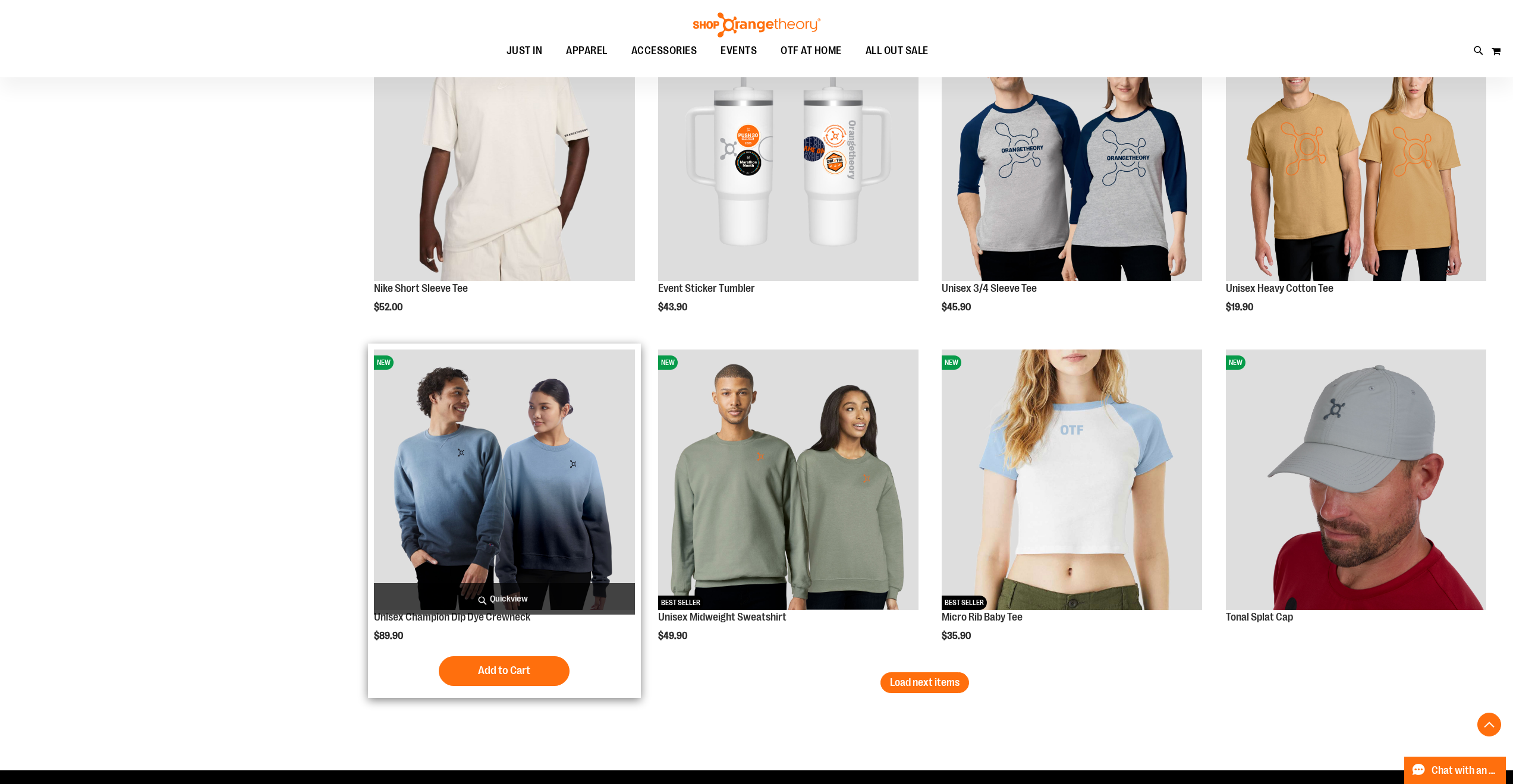
type input "**********"
click at [525, 455] on img "product" at bounding box center [504, 479] width 261 height 260
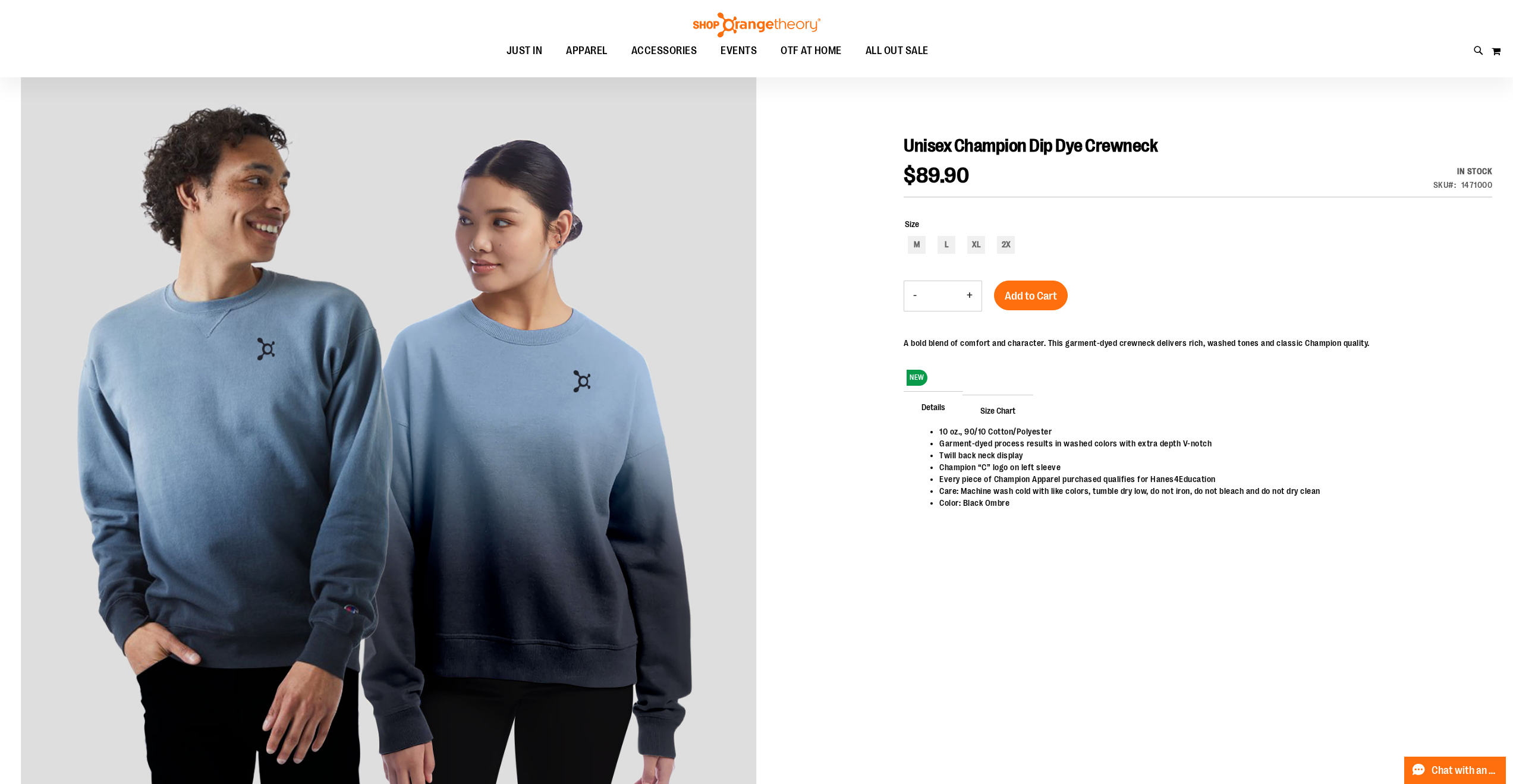
scroll to position [119, 0]
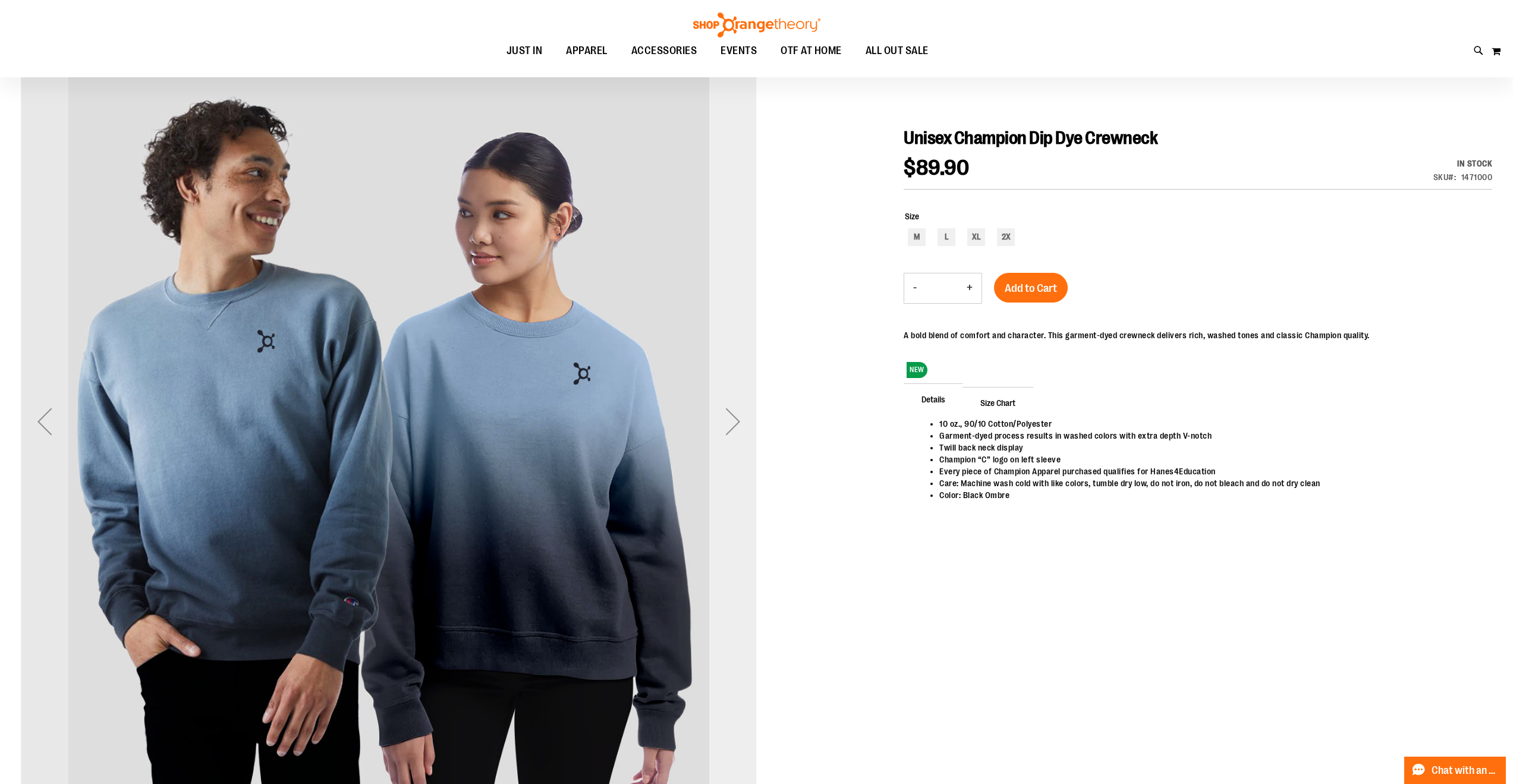
type input "**********"
click at [739, 412] on div "Next" at bounding box center [733, 421] width 47 height 47
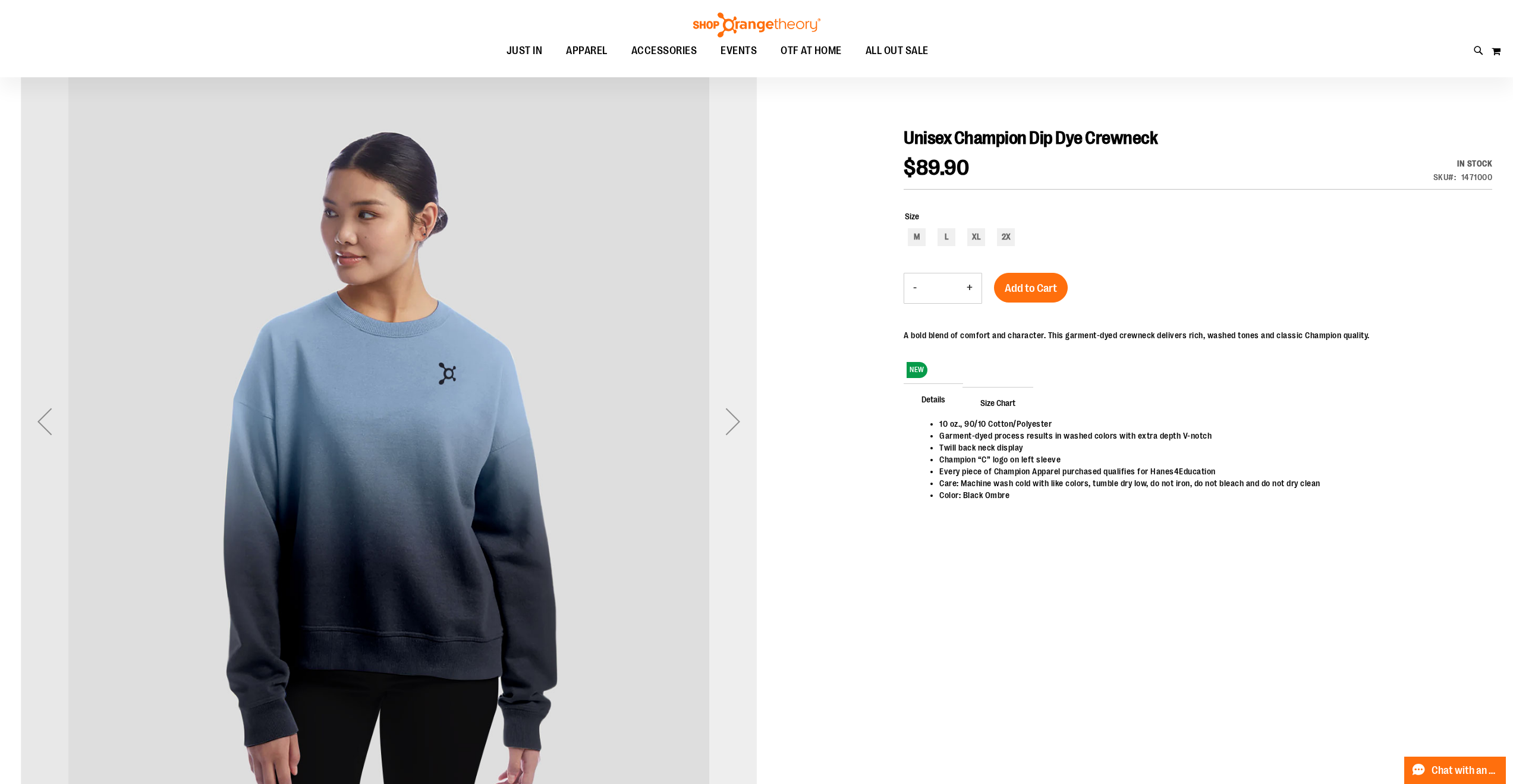
click at [739, 412] on div "Next" at bounding box center [733, 421] width 47 height 47
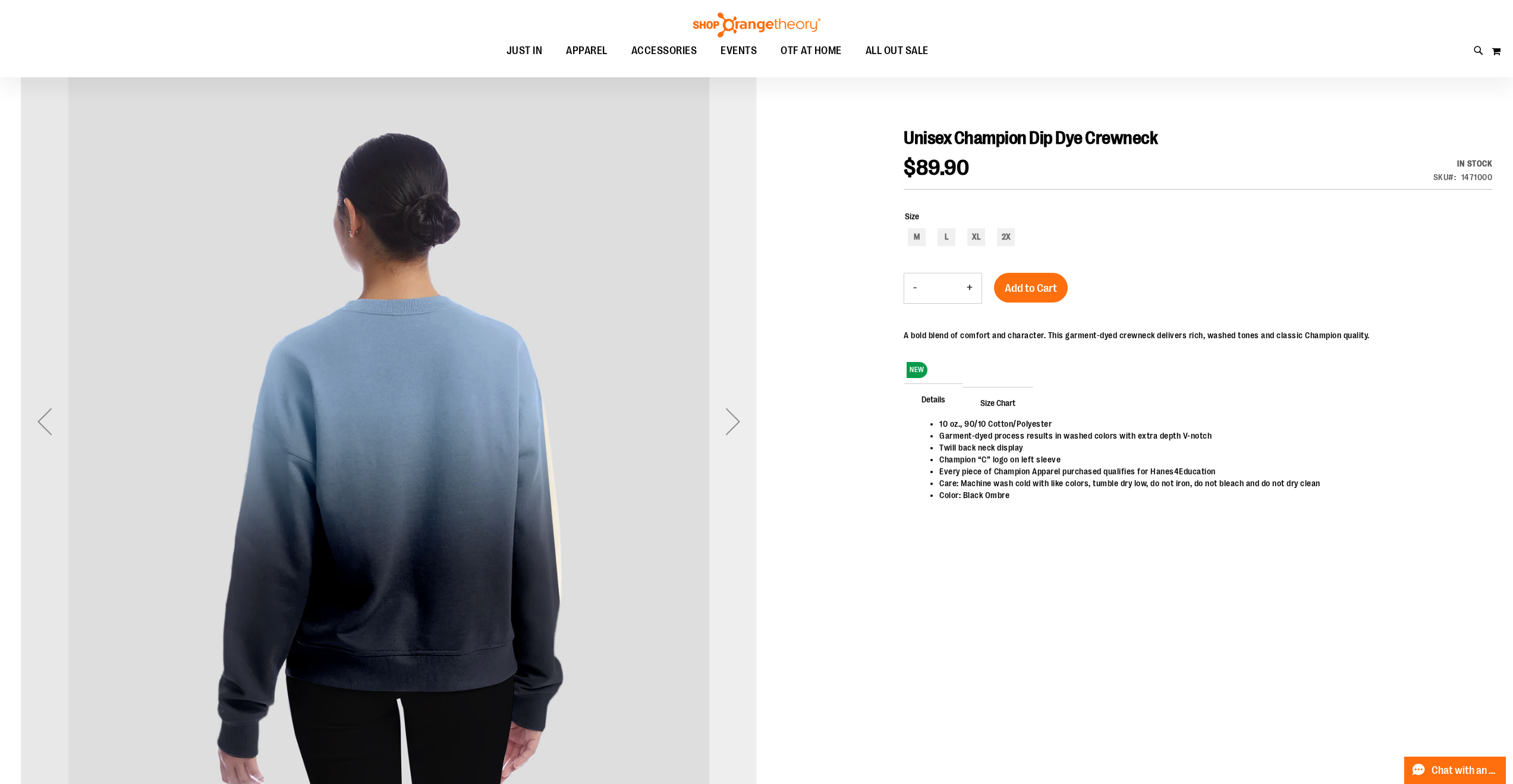
click at [739, 412] on div "Next" at bounding box center [733, 421] width 47 height 47
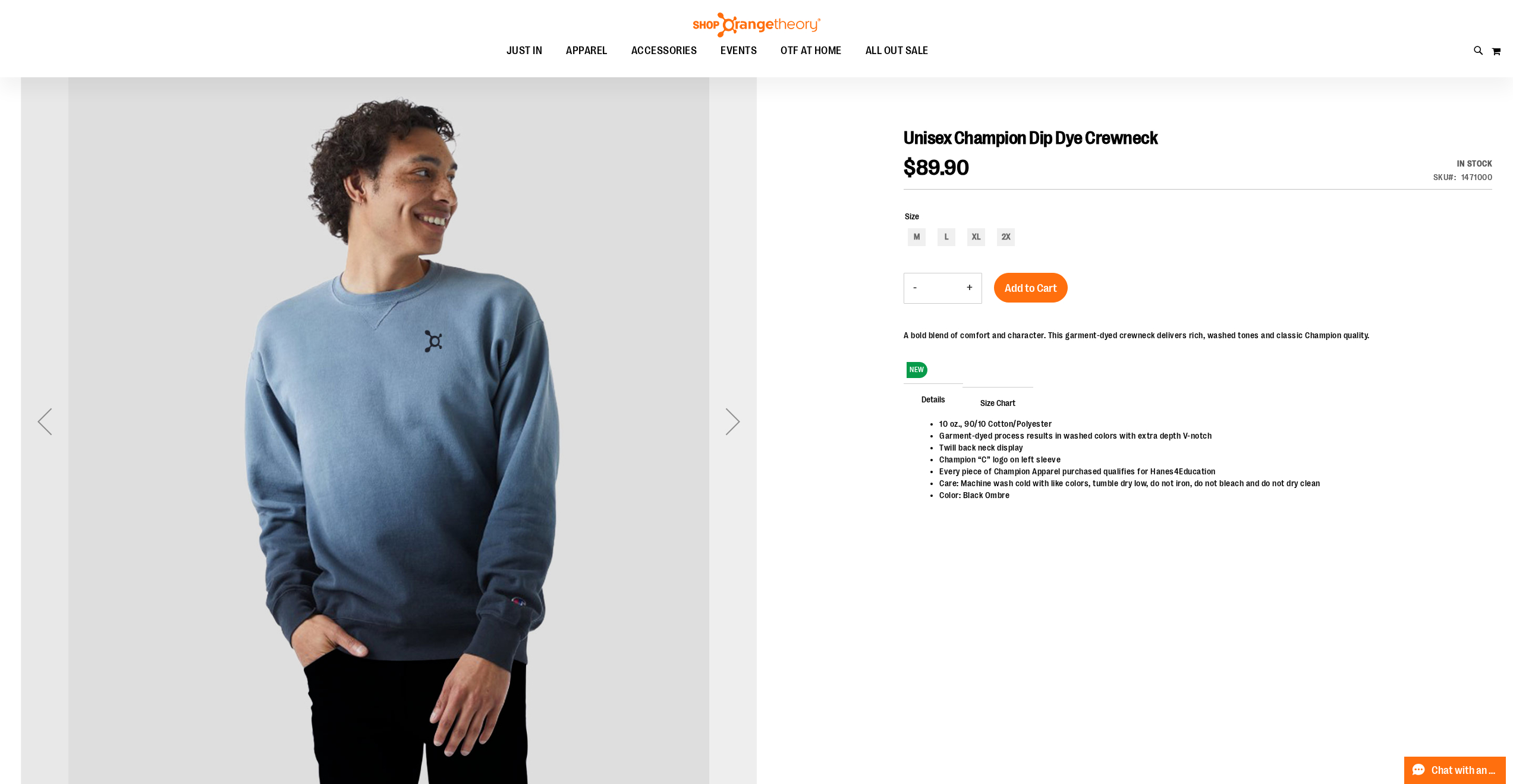
click at [739, 412] on div "Next" at bounding box center [733, 421] width 47 height 47
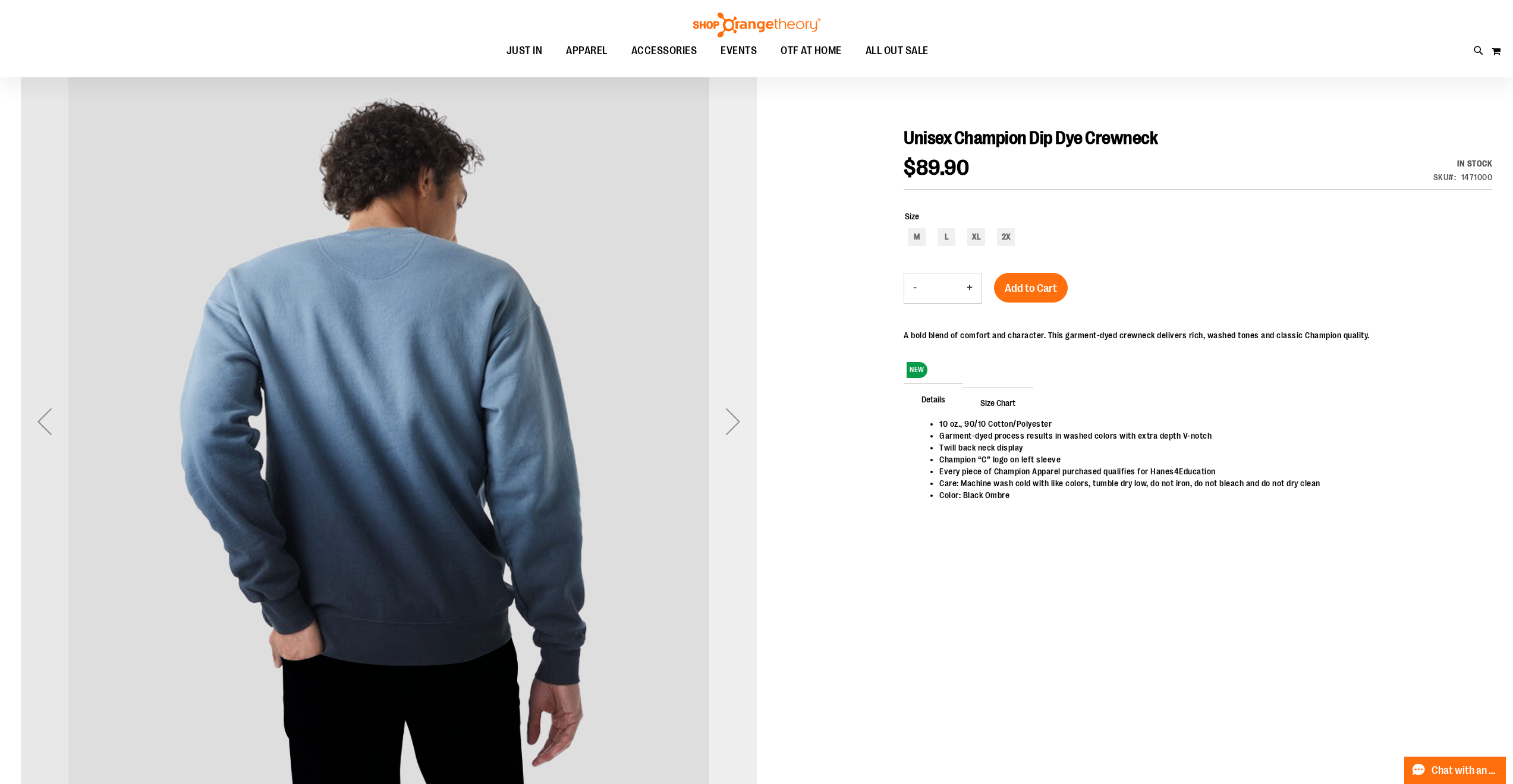
click at [739, 412] on div "Next" at bounding box center [733, 421] width 47 height 47
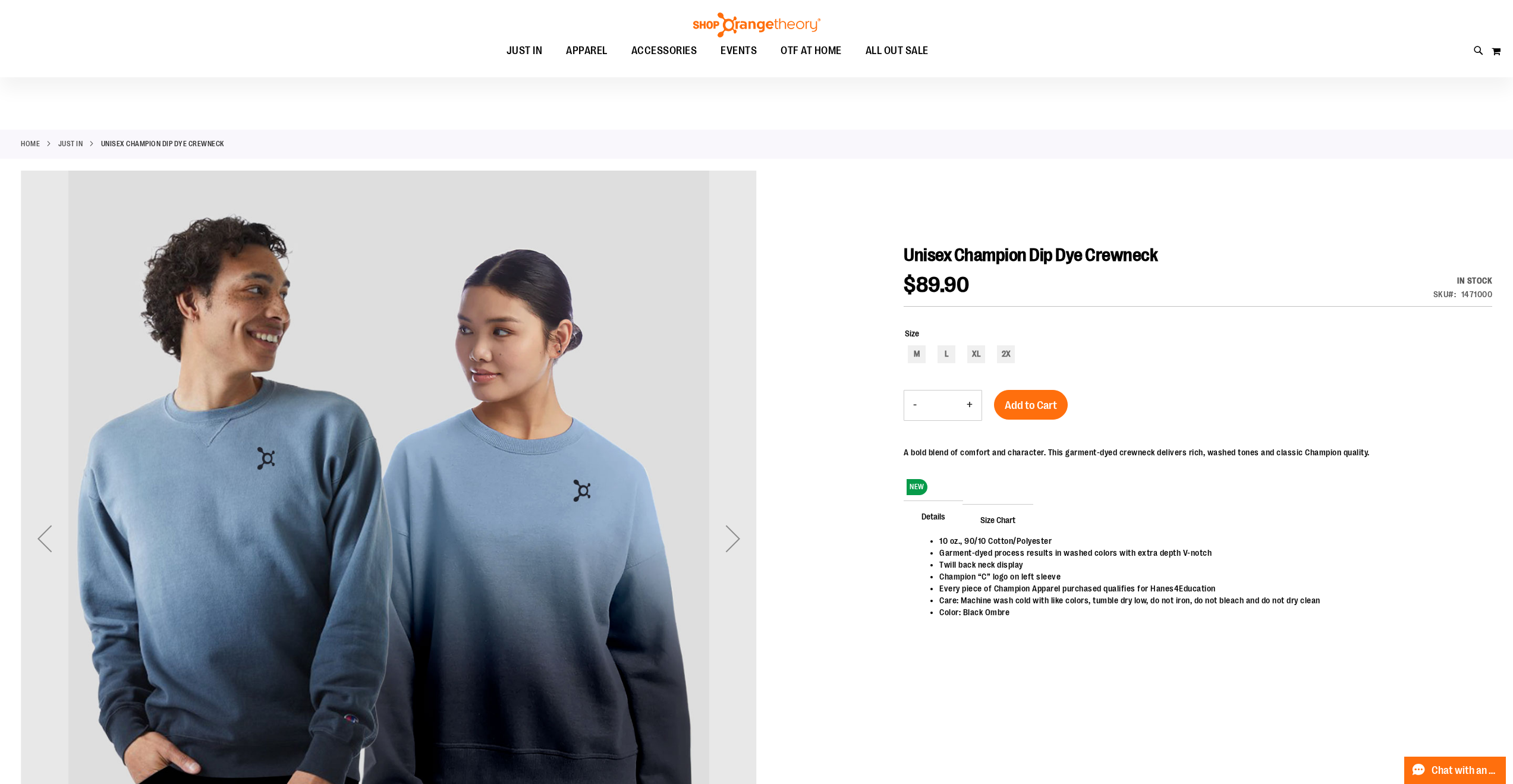
scroll to position [0, 0]
